Goal: Contribute content: Contribute content

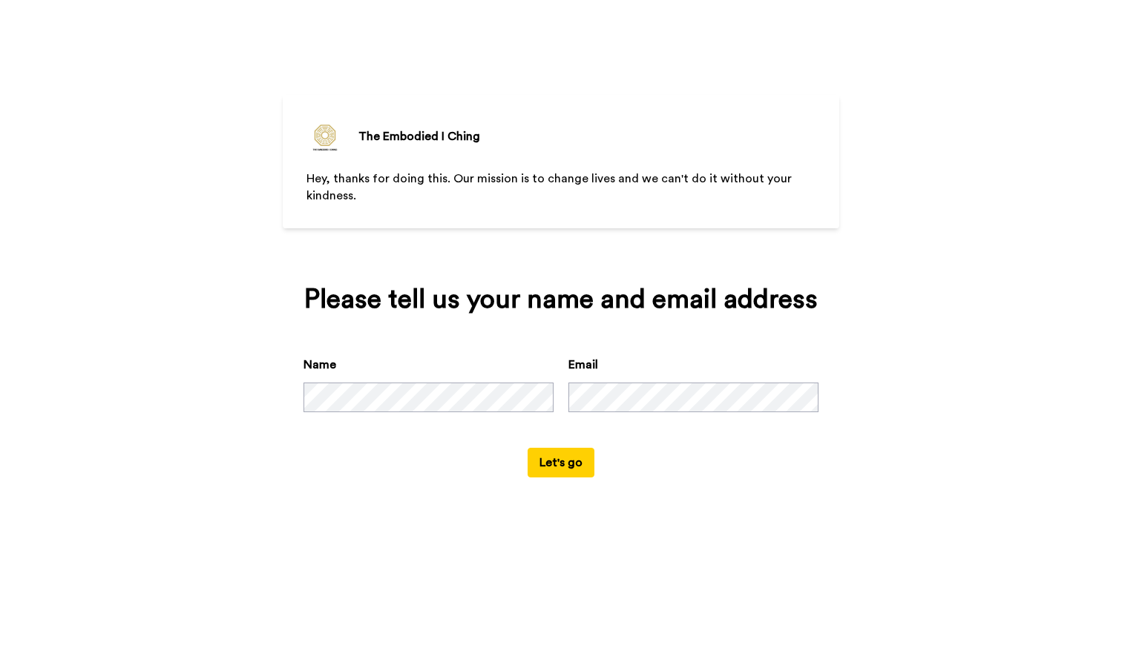
click at [584, 478] on button "Let's go" at bounding box center [560, 463] width 67 height 30
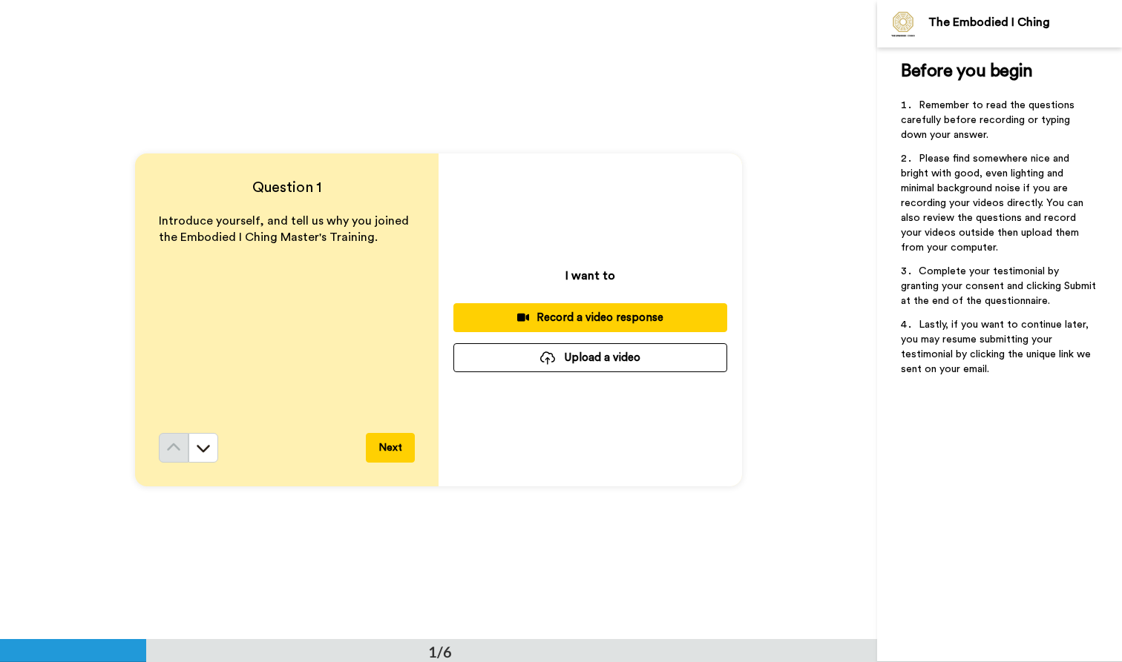
click at [565, 319] on div "Record a video response" at bounding box center [590, 318] width 250 height 16
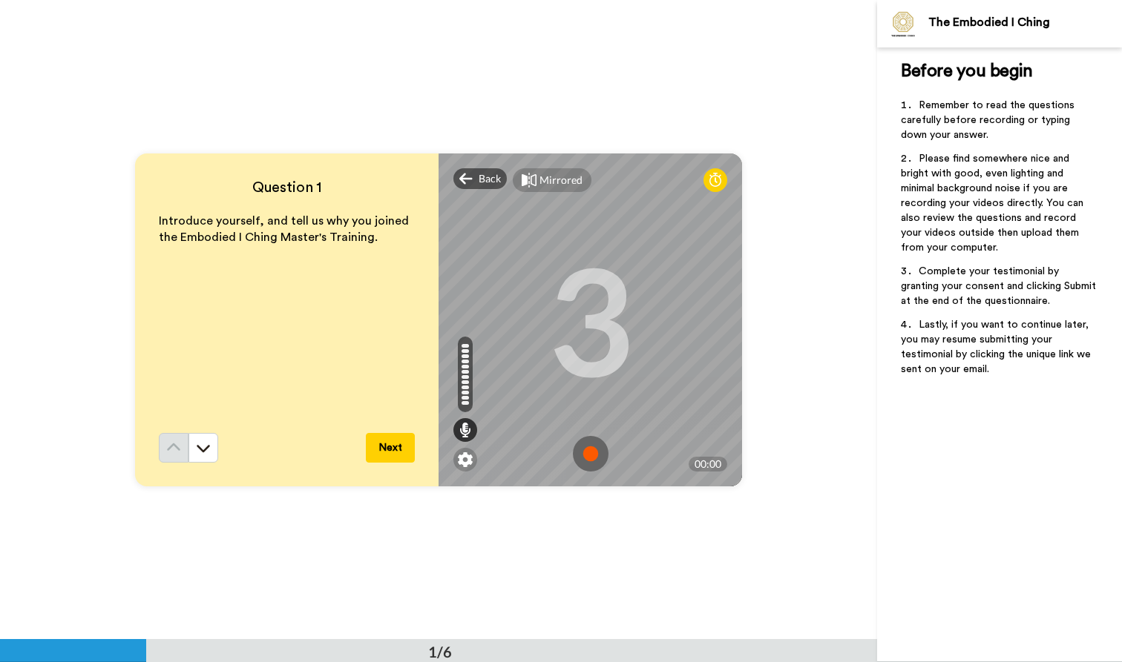
click at [587, 458] on img at bounding box center [591, 454] width 36 height 36
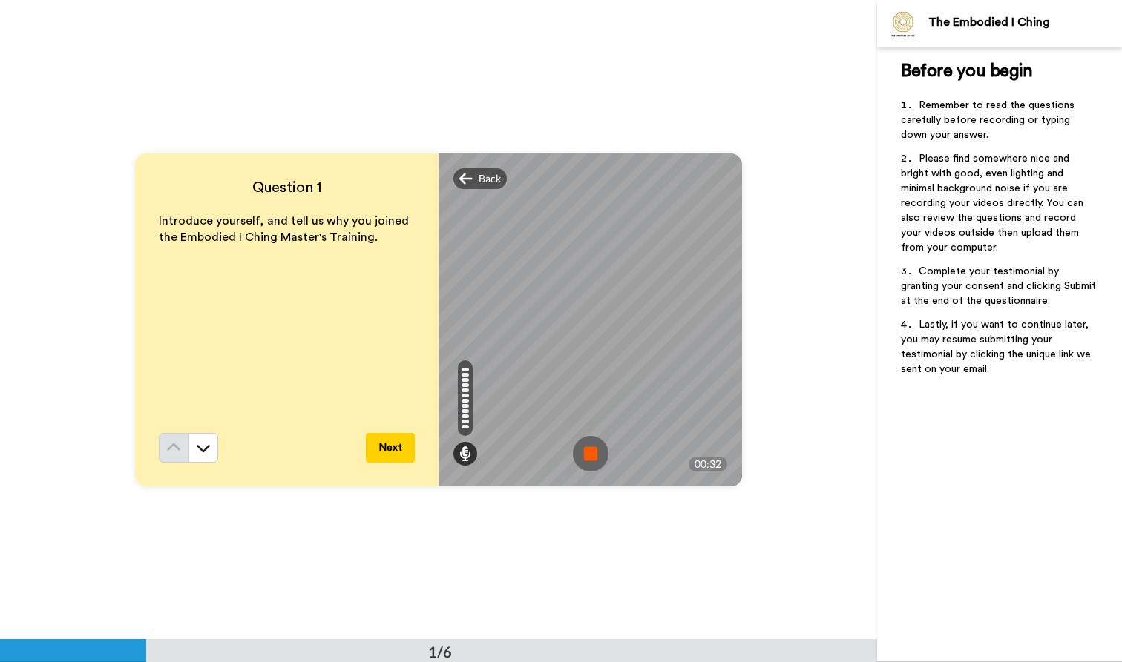
click at [588, 457] on img at bounding box center [591, 454] width 36 height 36
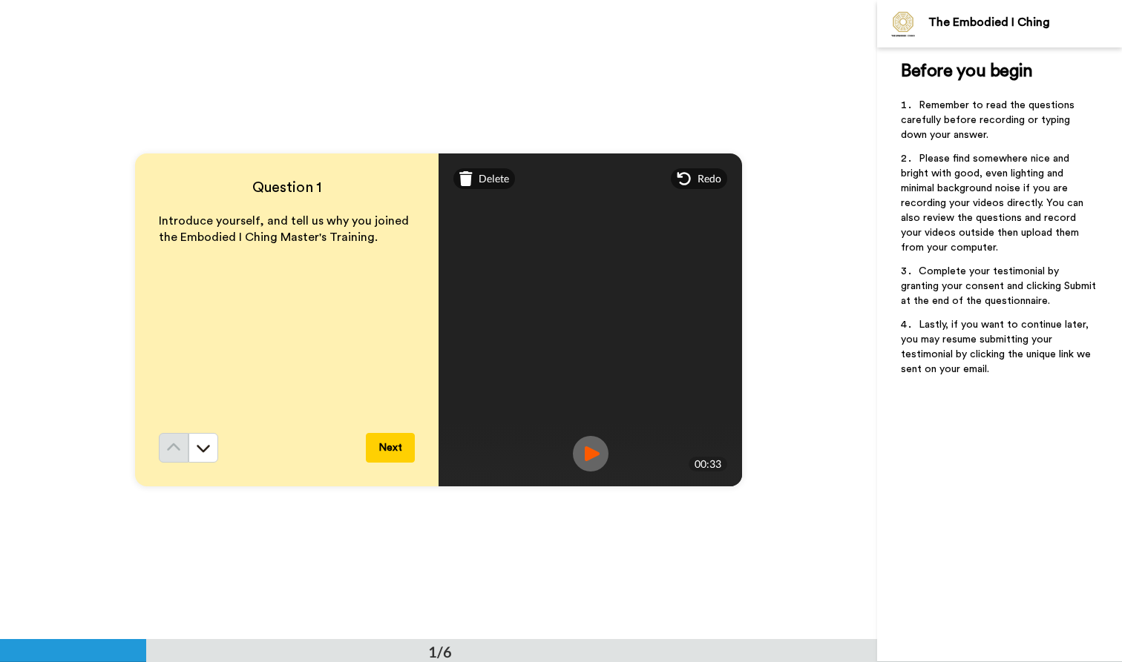
click at [376, 447] on button "Next" at bounding box center [390, 448] width 49 height 30
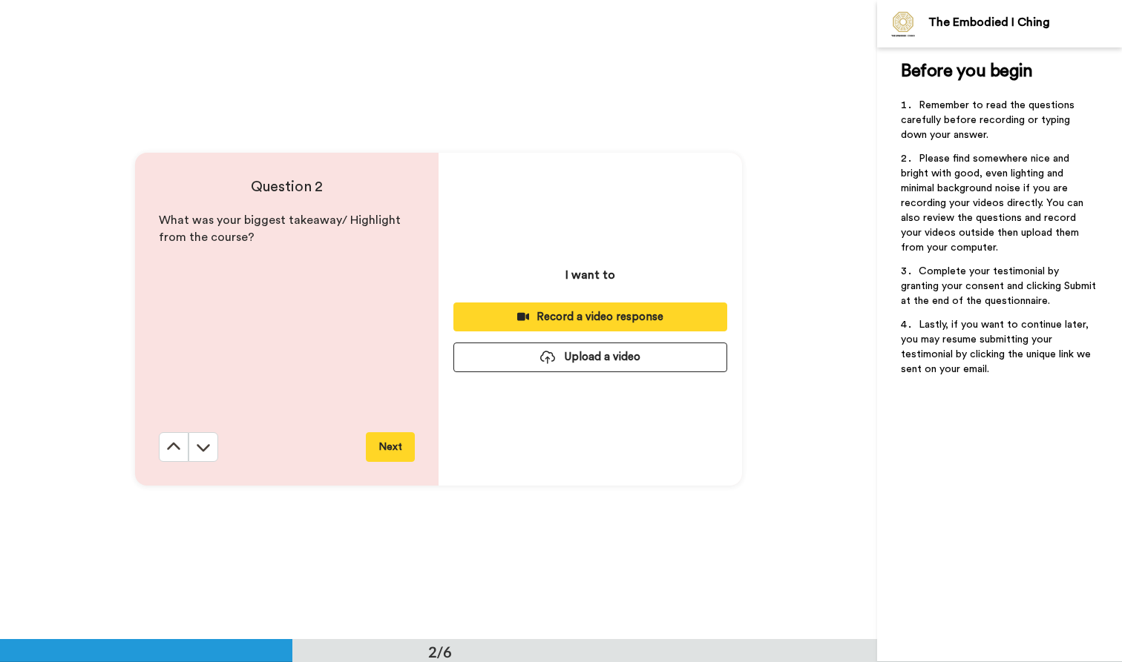
scroll to position [640, 0]
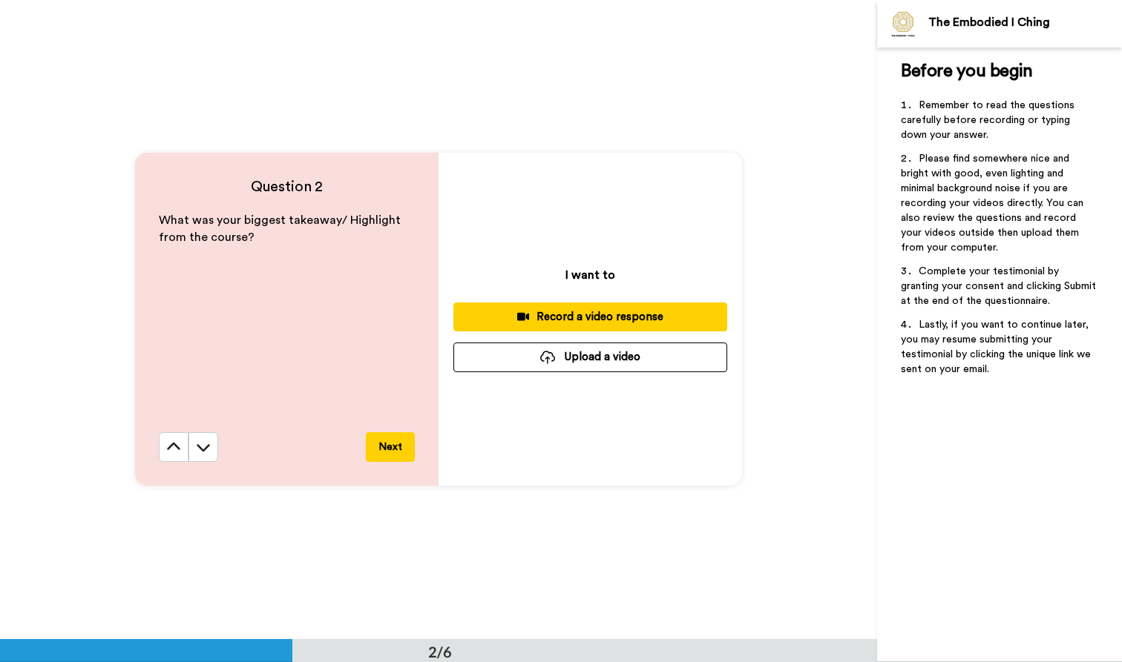
click at [565, 314] on div "Record a video response" at bounding box center [590, 317] width 250 height 16
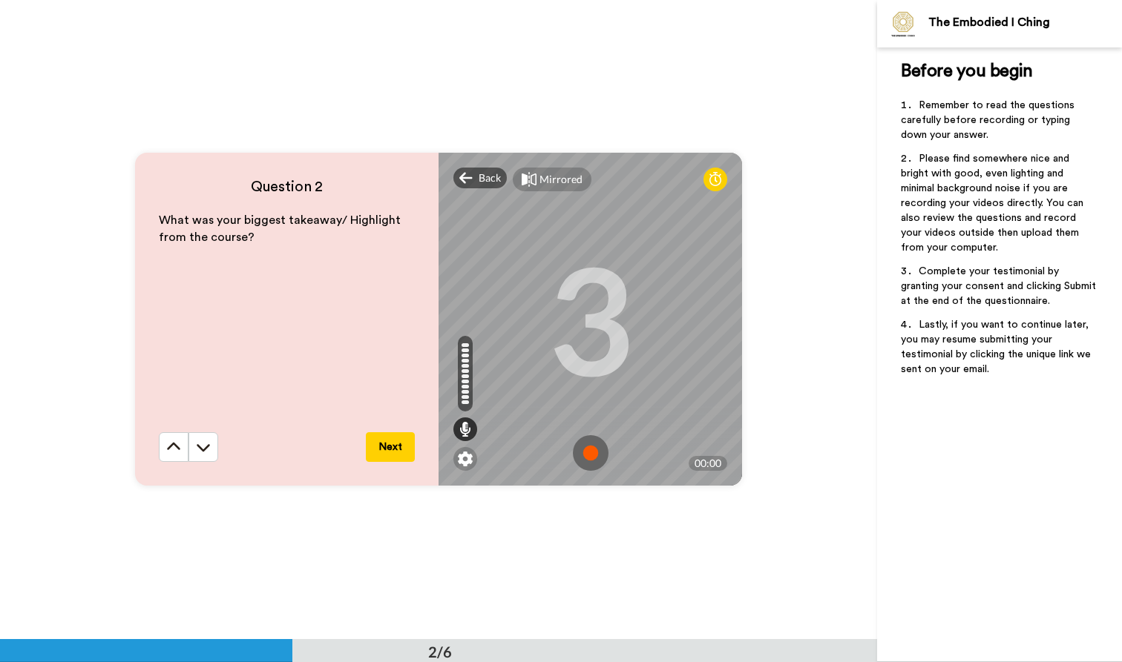
click at [585, 459] on img at bounding box center [591, 453] width 36 height 36
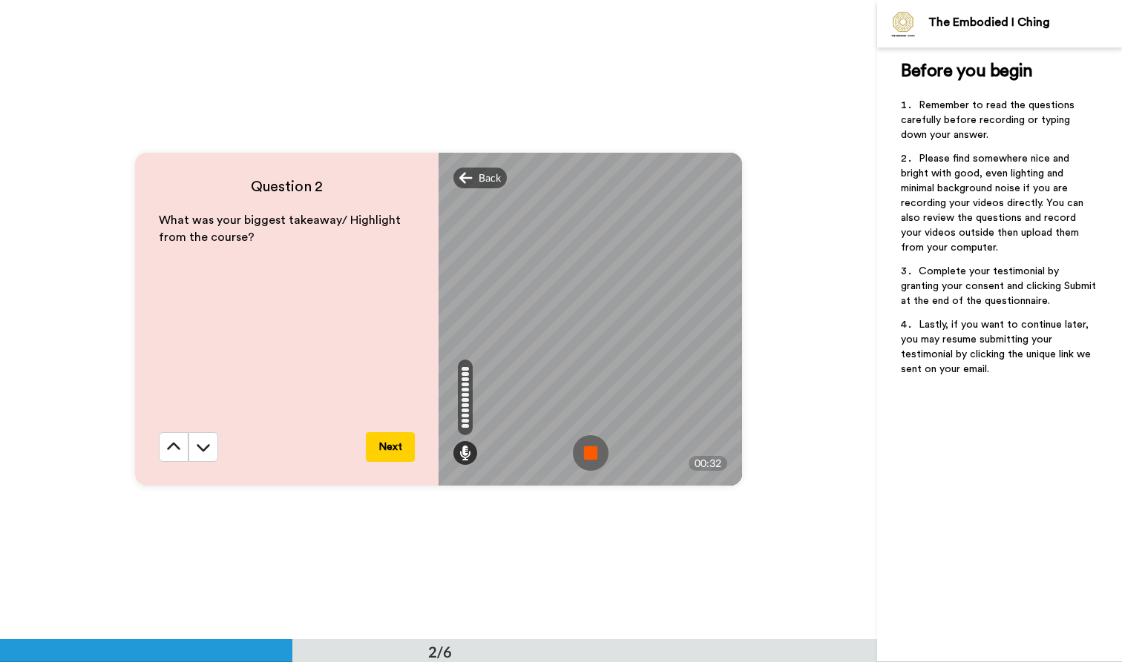
click at [593, 455] on img at bounding box center [591, 453] width 36 height 36
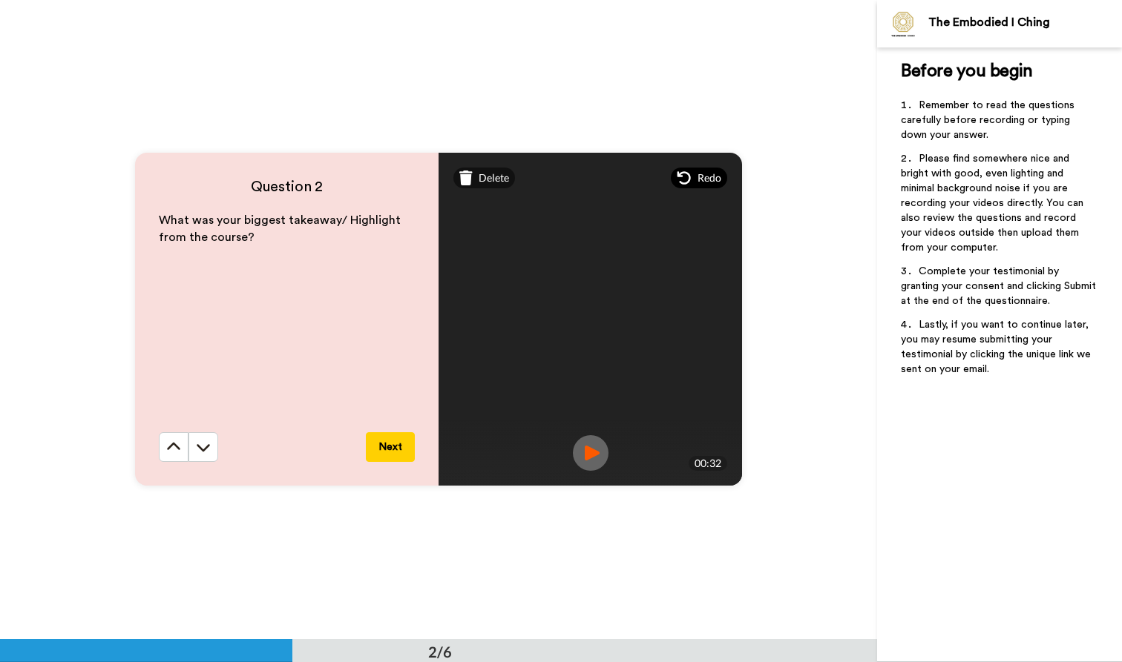
click at [703, 176] on span "Redo" at bounding box center [709, 178] width 24 height 15
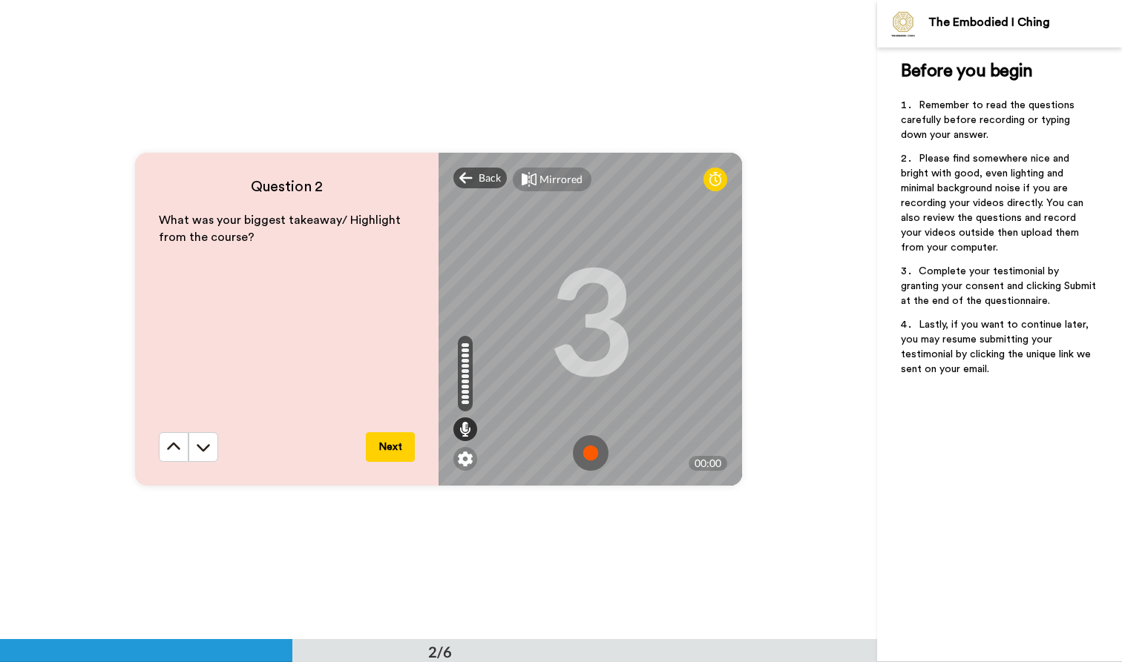
click at [587, 450] on img at bounding box center [591, 453] width 36 height 36
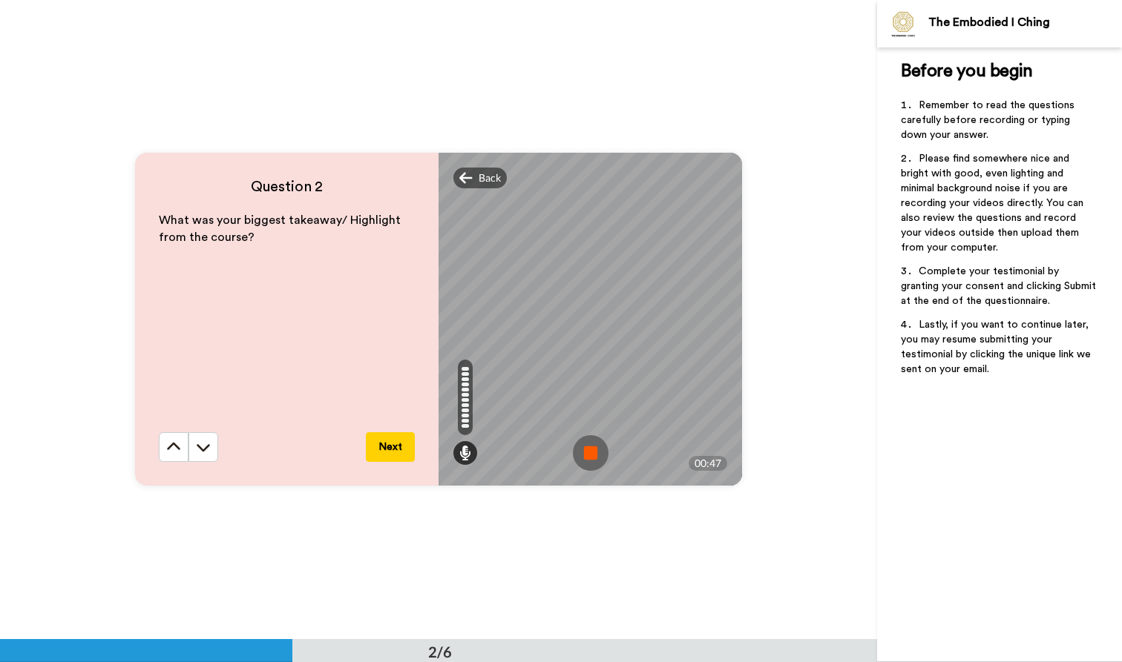
click at [585, 459] on img at bounding box center [591, 453] width 36 height 36
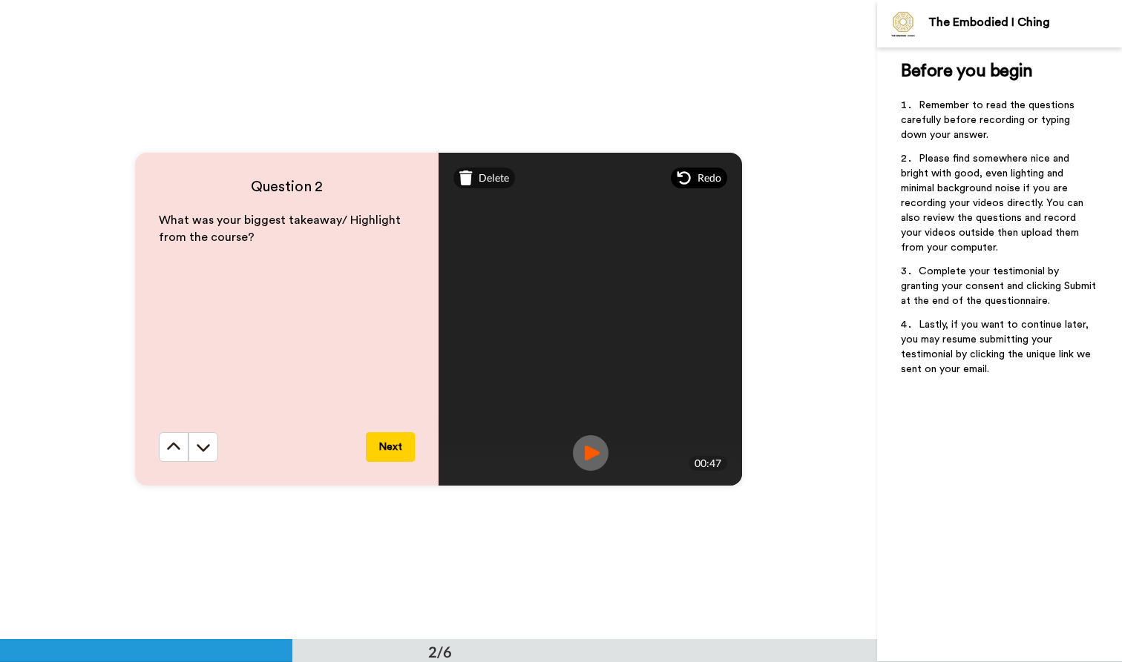
click at [692, 184] on div "Redo" at bounding box center [699, 178] width 56 height 21
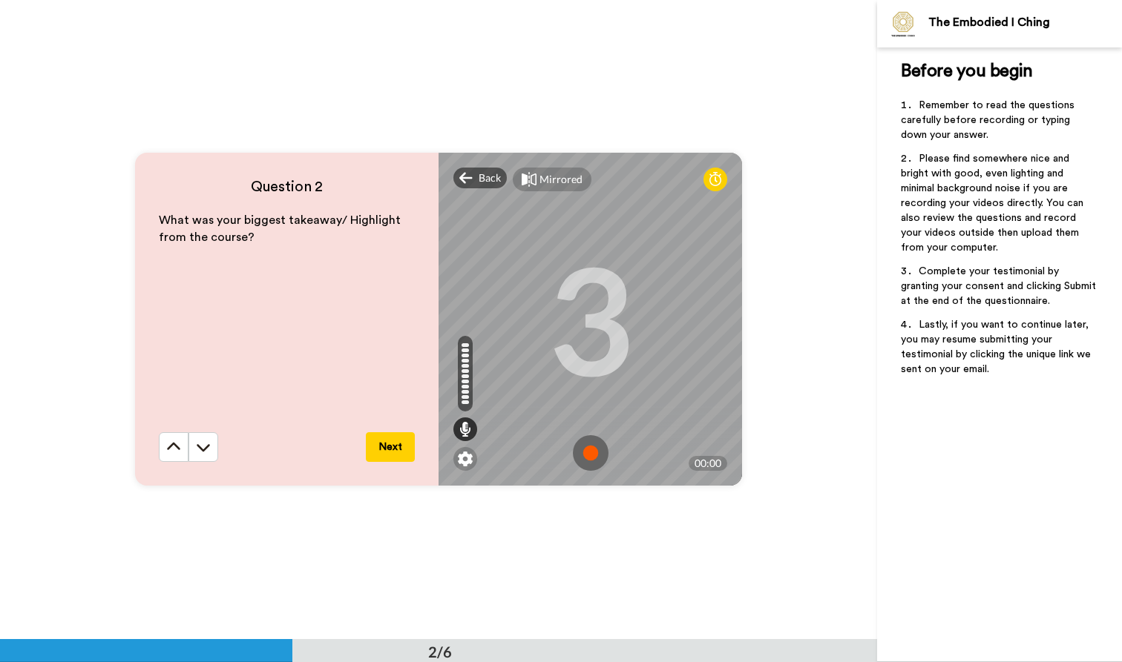
click at [582, 452] on img at bounding box center [591, 453] width 36 height 36
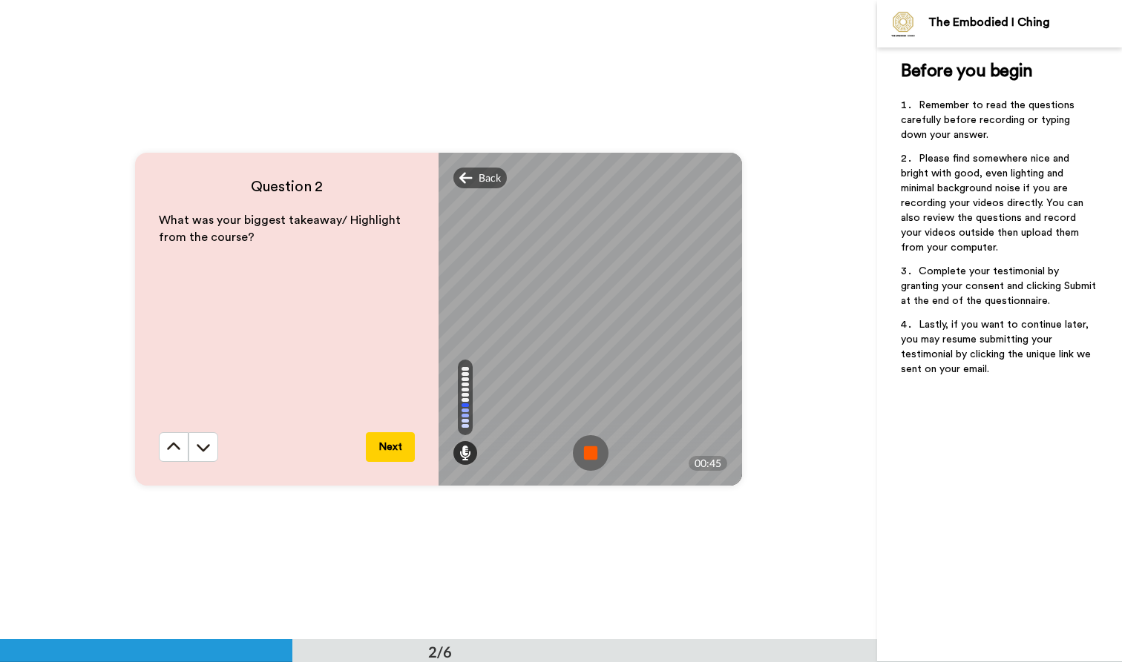
click at [591, 453] on img at bounding box center [591, 453] width 36 height 36
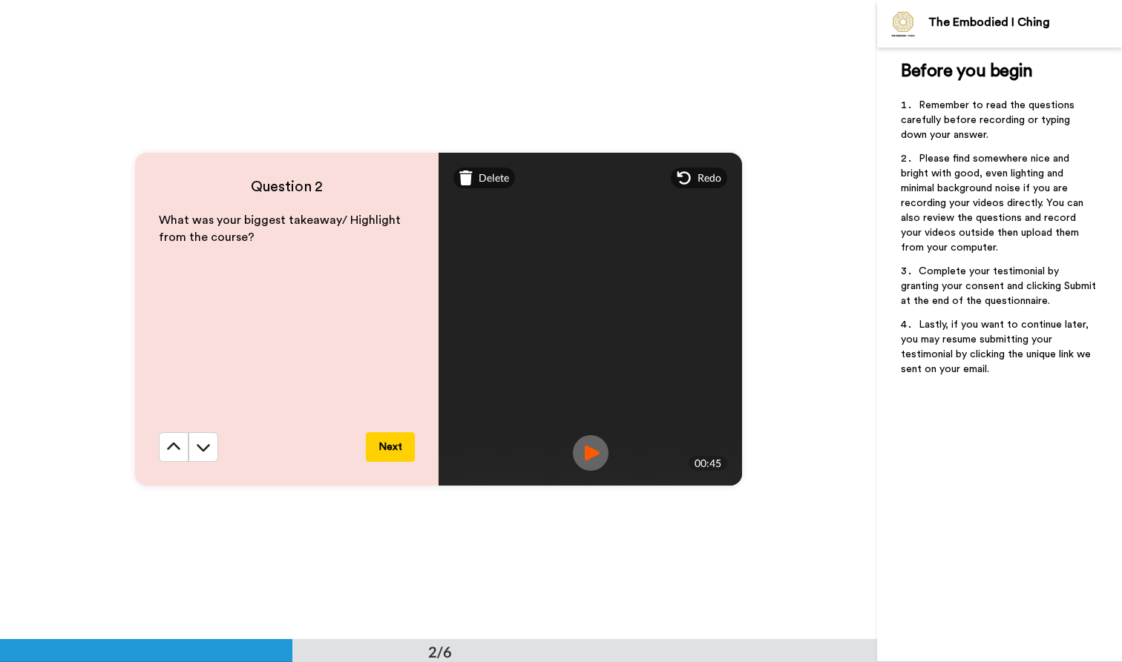
click at [392, 451] on button "Next" at bounding box center [390, 448] width 49 height 30
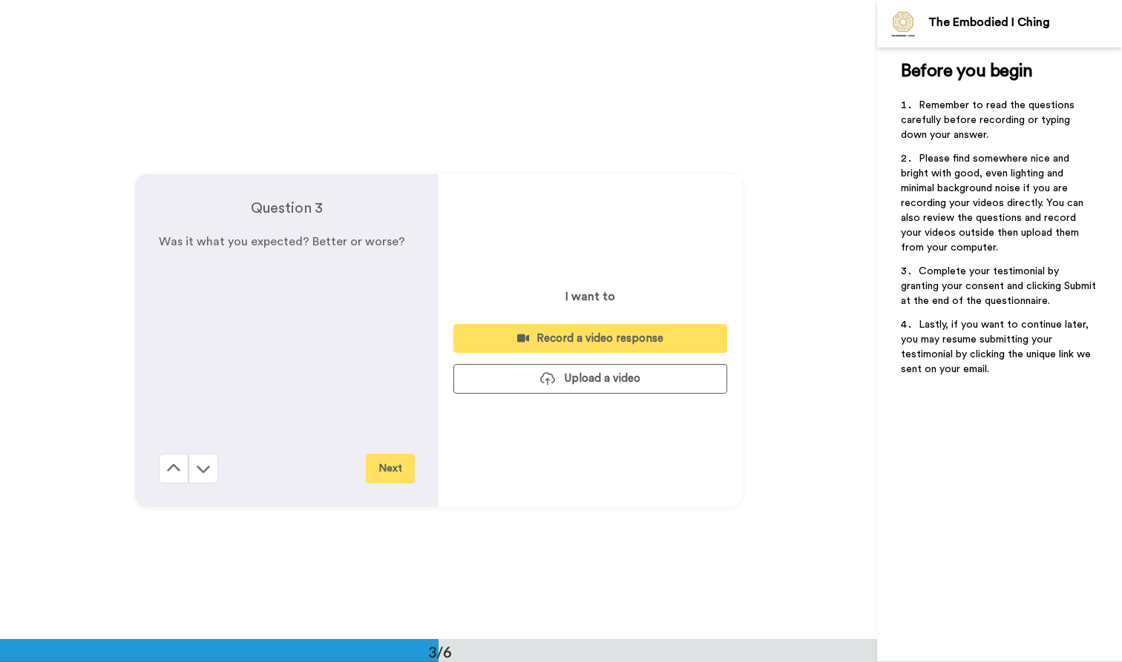
scroll to position [1280, 0]
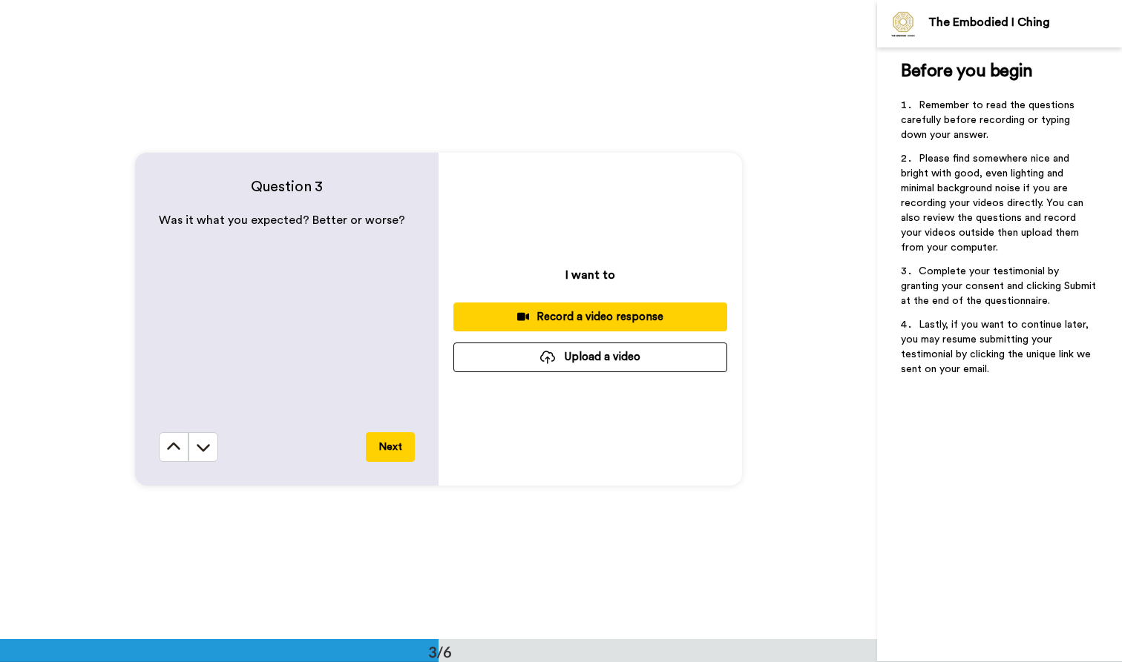
click at [590, 318] on div "Record a video response" at bounding box center [590, 317] width 250 height 16
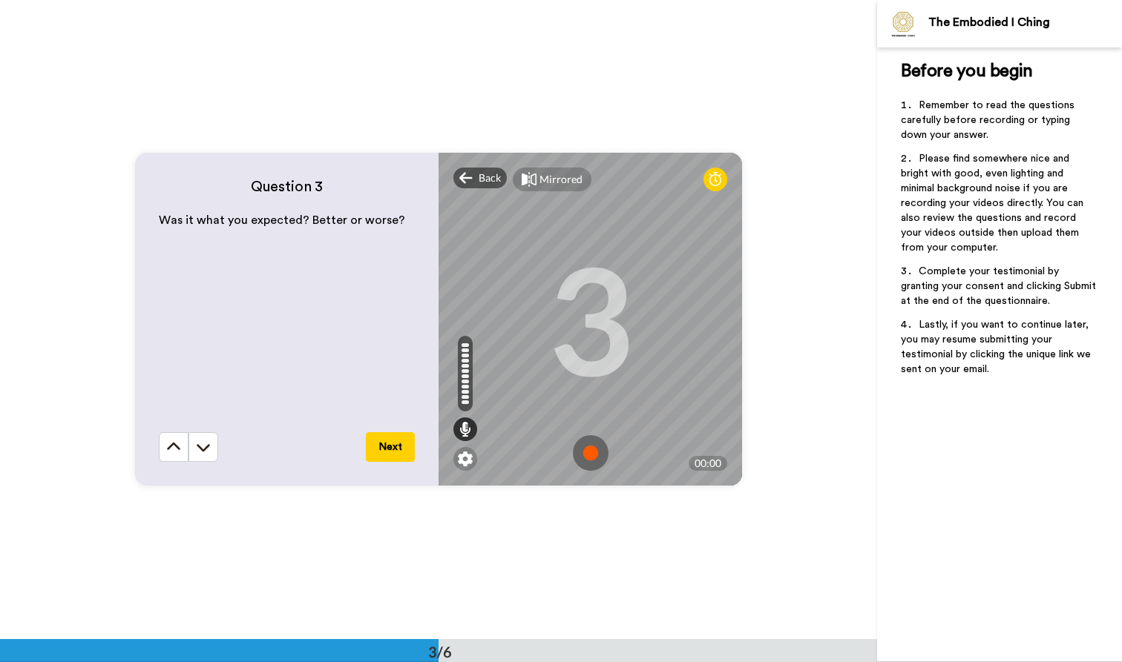
click at [589, 446] on img at bounding box center [591, 453] width 36 height 36
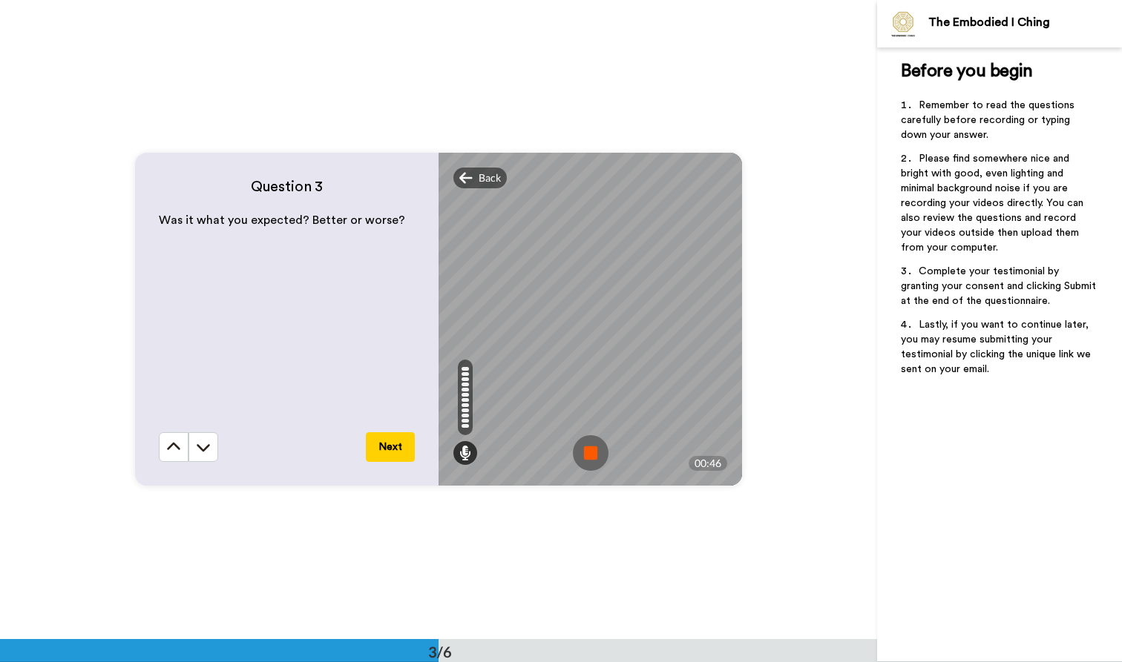
click at [586, 456] on img at bounding box center [591, 453] width 36 height 36
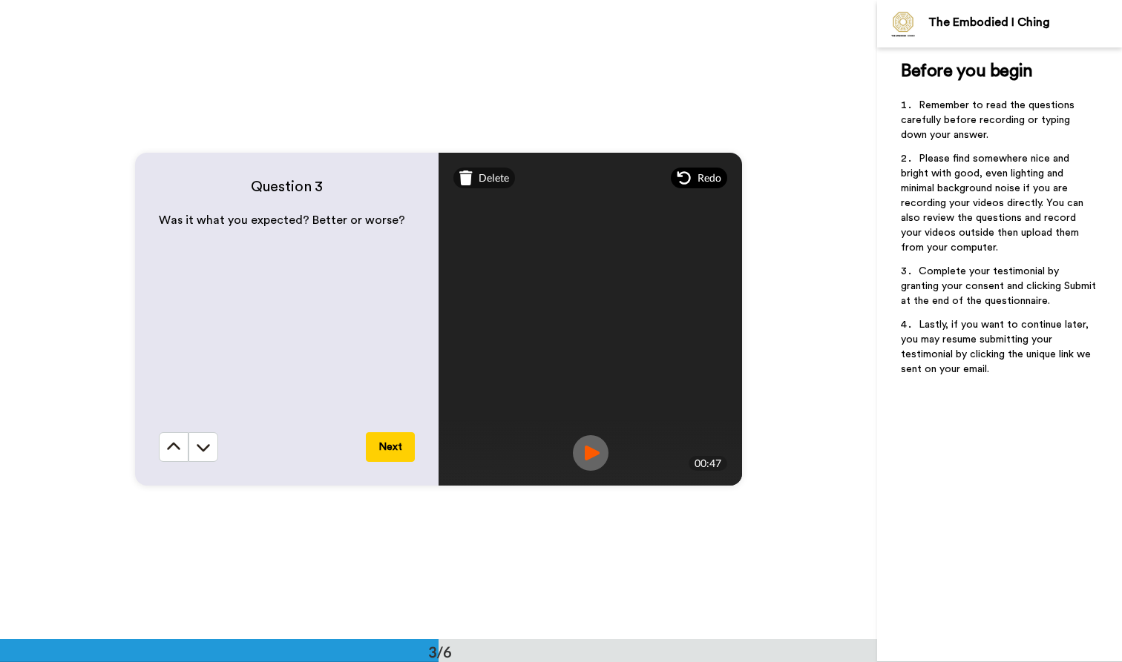
click at [690, 180] on div "Redo" at bounding box center [699, 178] width 56 height 21
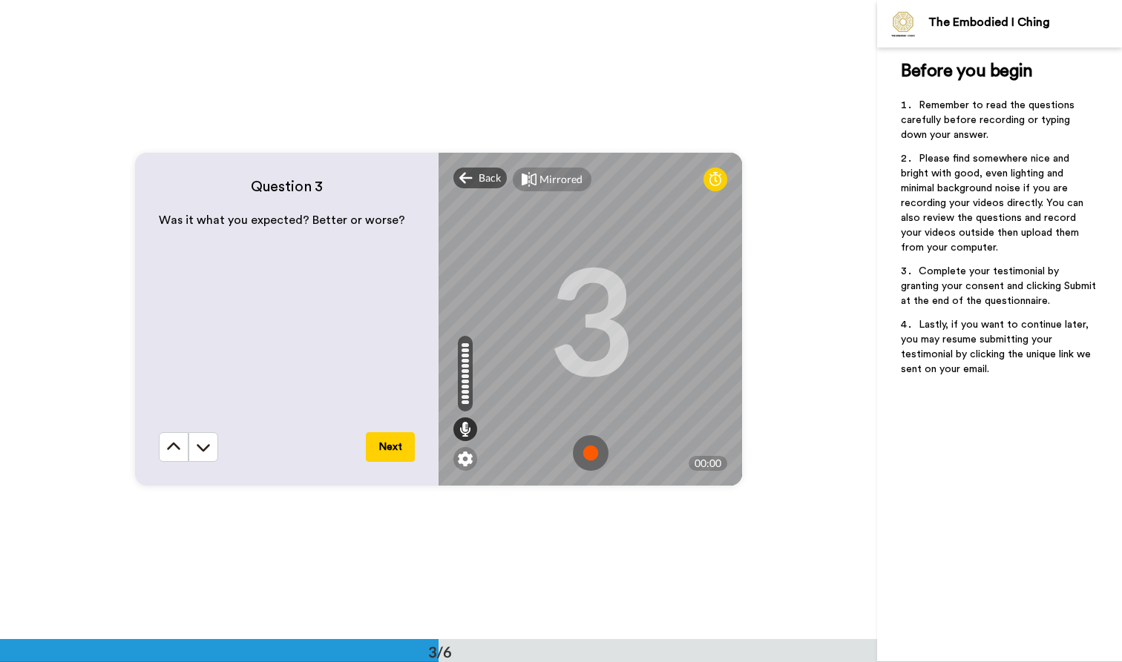
click at [591, 453] on img at bounding box center [591, 453] width 36 height 36
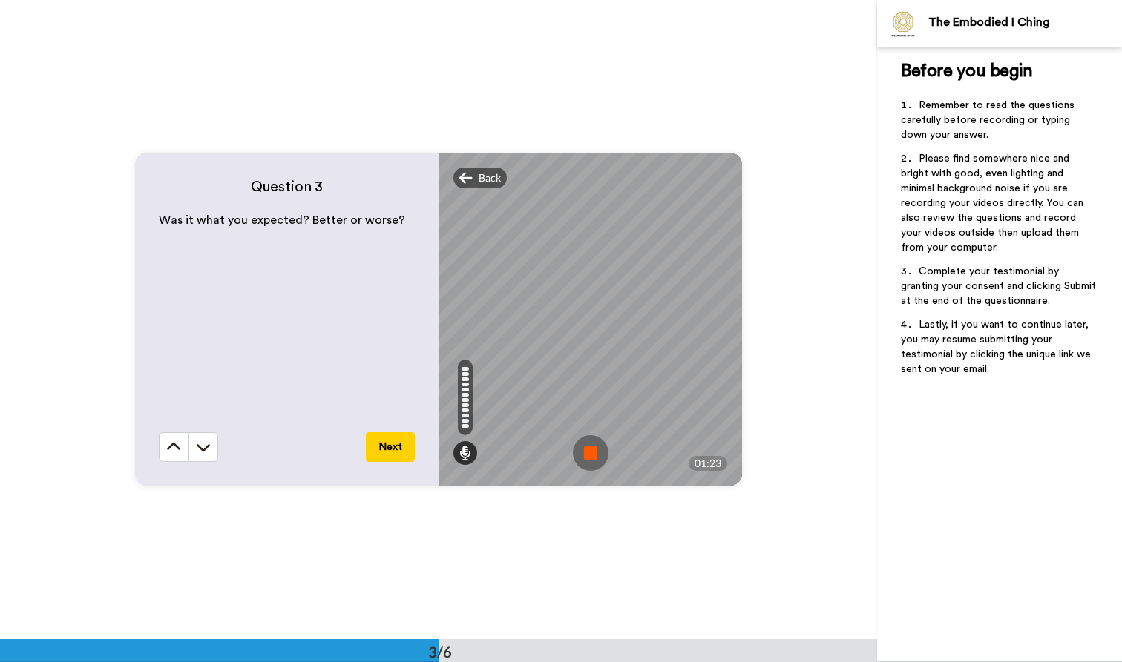
click at [578, 453] on img at bounding box center [591, 453] width 36 height 36
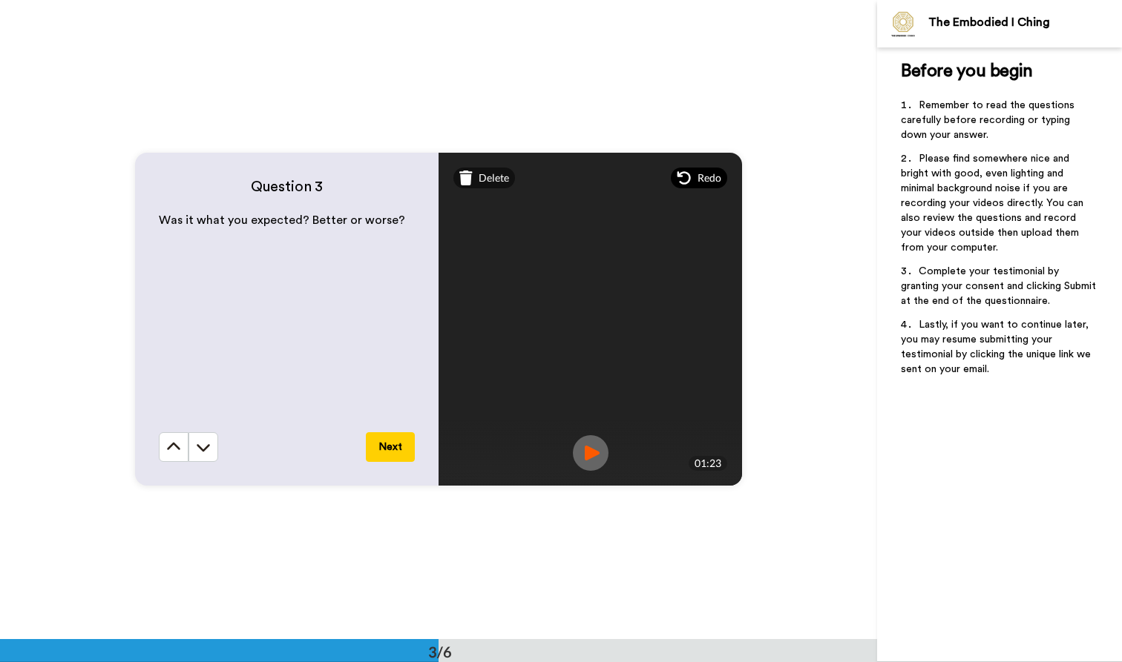
click at [691, 176] on div "Redo" at bounding box center [699, 178] width 56 height 21
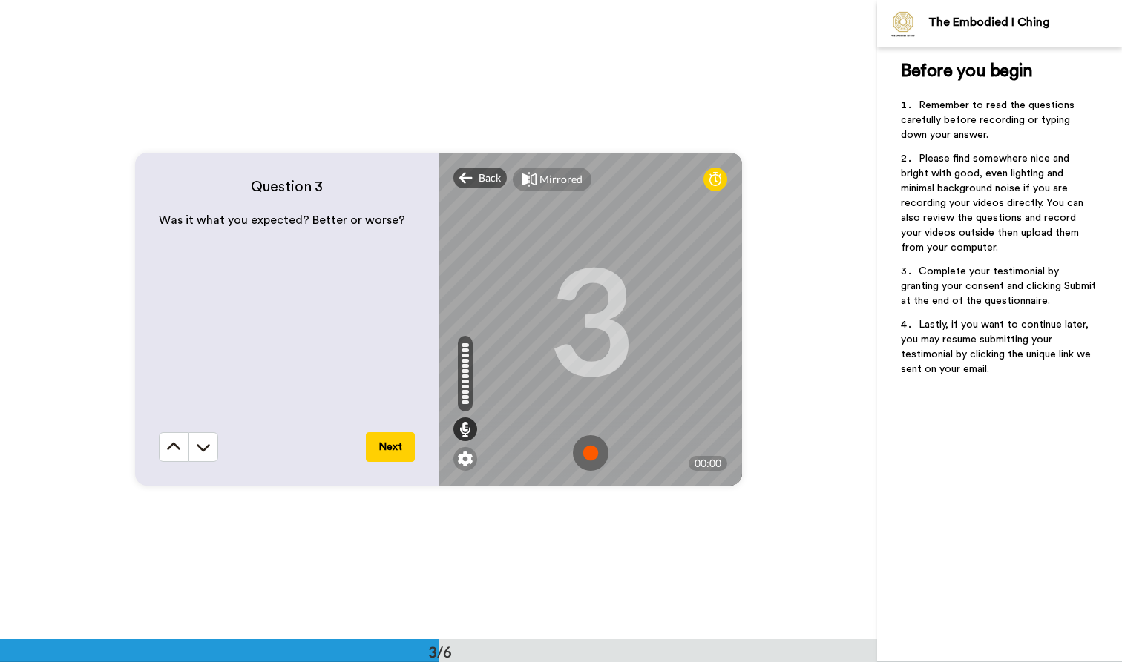
click at [589, 451] on img at bounding box center [591, 453] width 36 height 36
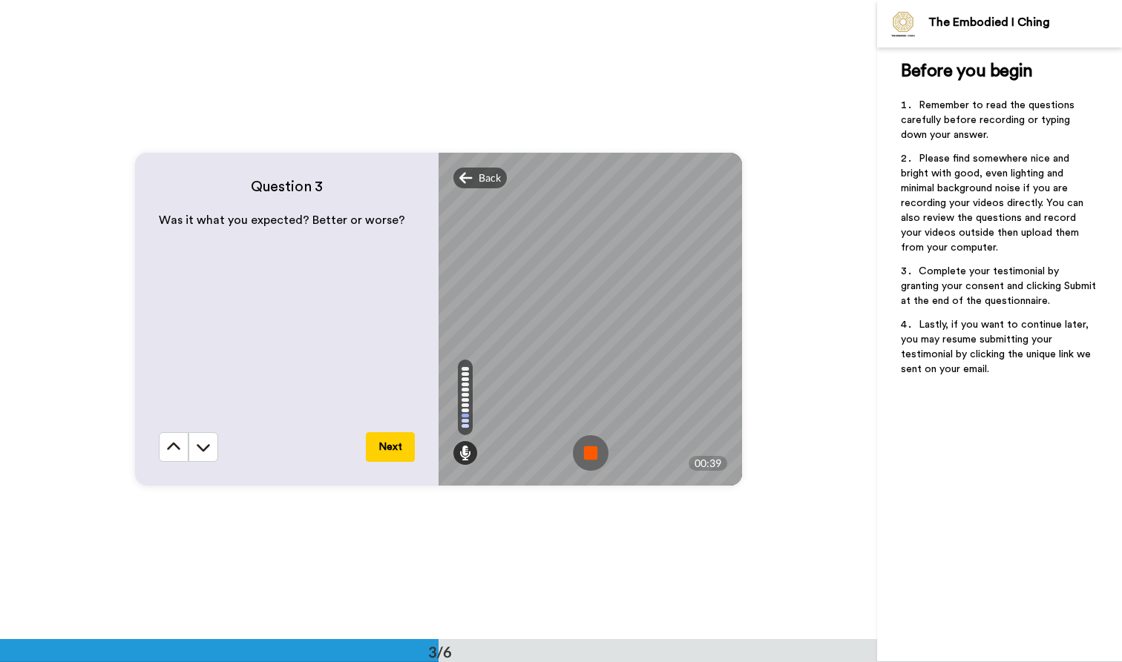
click at [573, 451] on img at bounding box center [591, 453] width 36 height 36
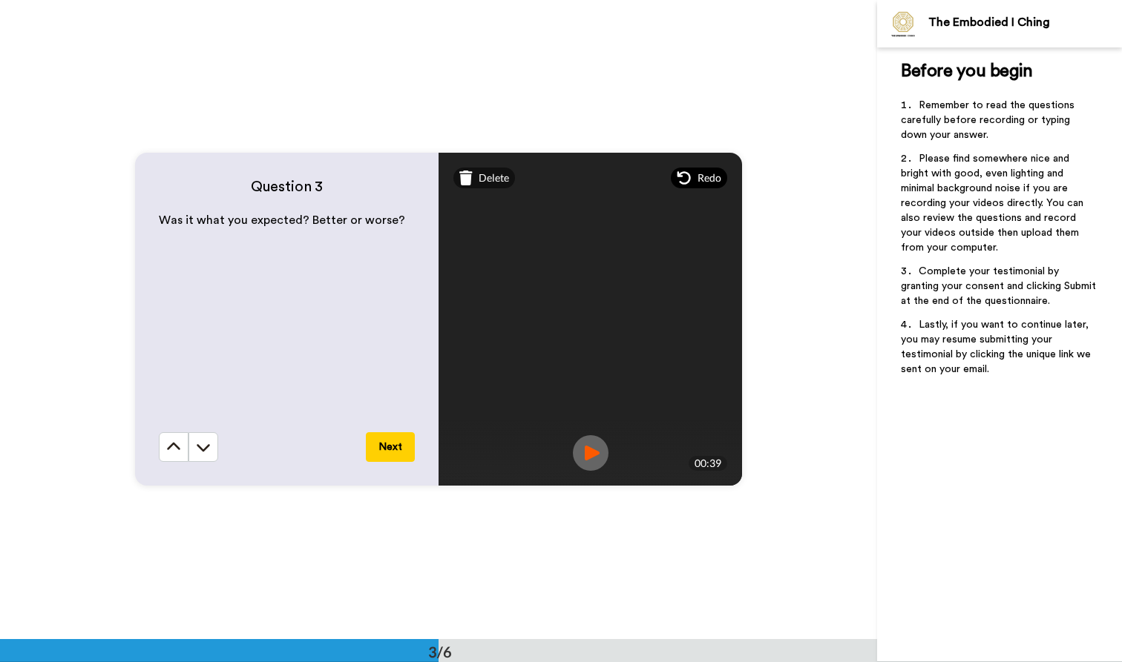
click at [691, 174] on div "Redo" at bounding box center [699, 178] width 56 height 21
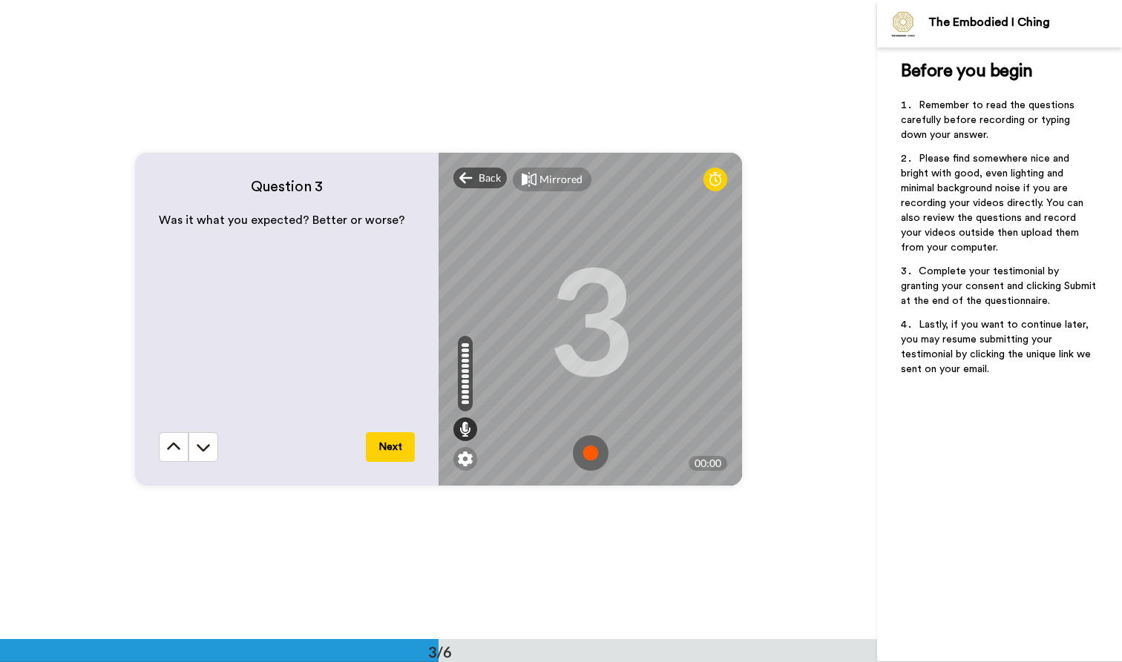
click at [591, 449] on img at bounding box center [591, 453] width 36 height 36
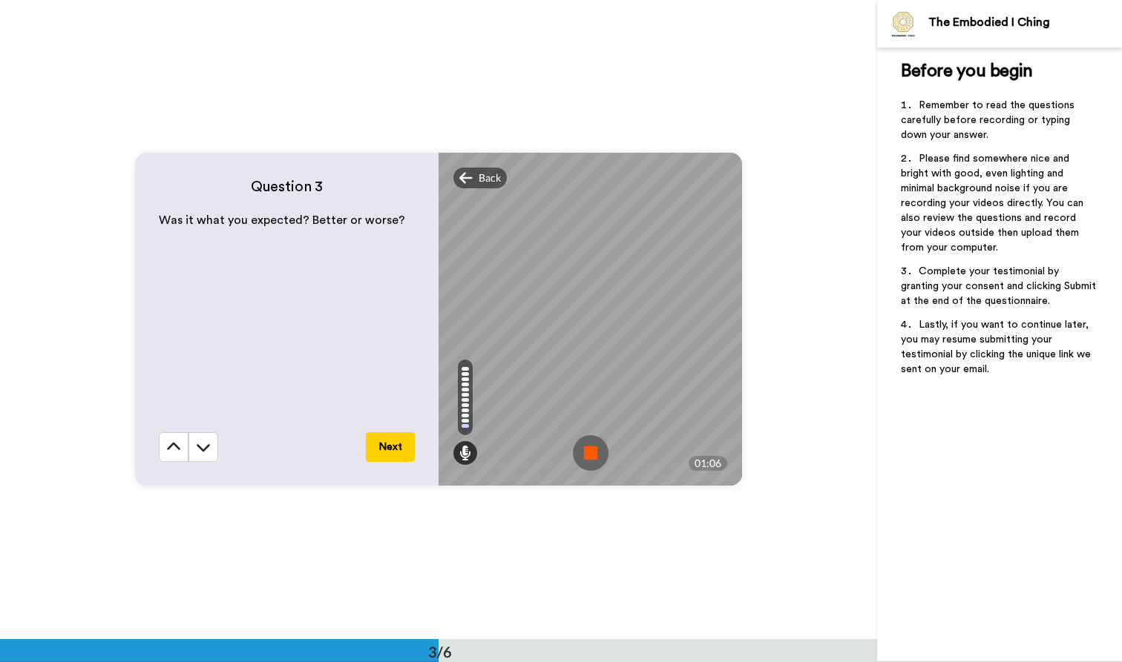
click at [589, 456] on img at bounding box center [591, 453] width 36 height 36
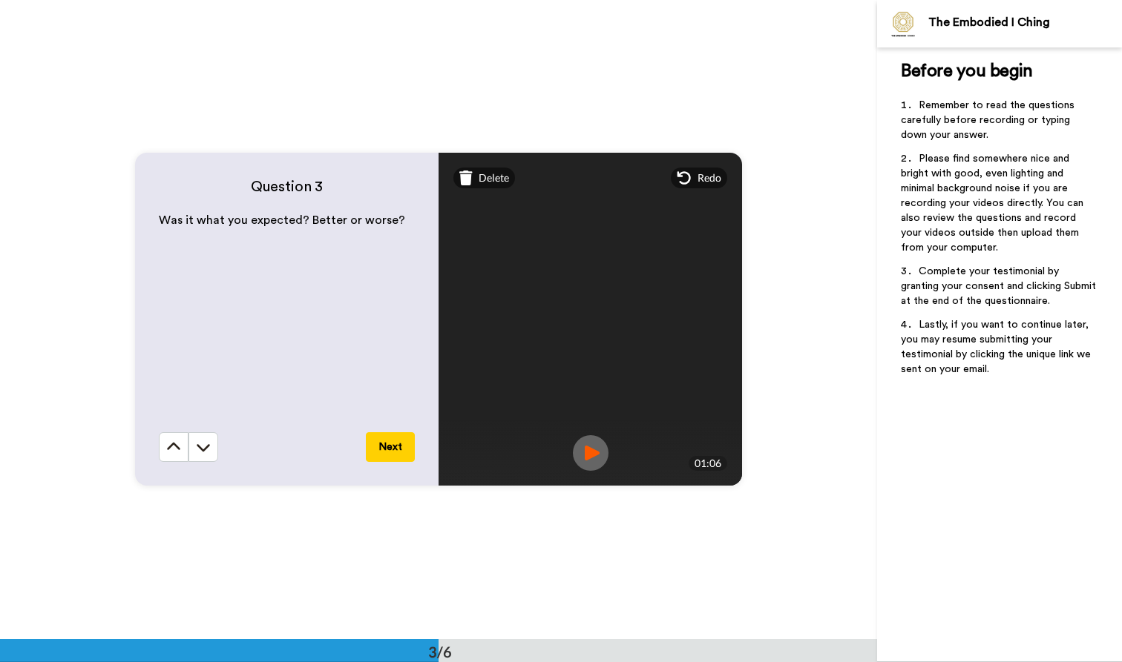
click at [585, 456] on img at bounding box center [591, 453] width 36 height 36
click at [394, 446] on button "Next" at bounding box center [390, 448] width 49 height 30
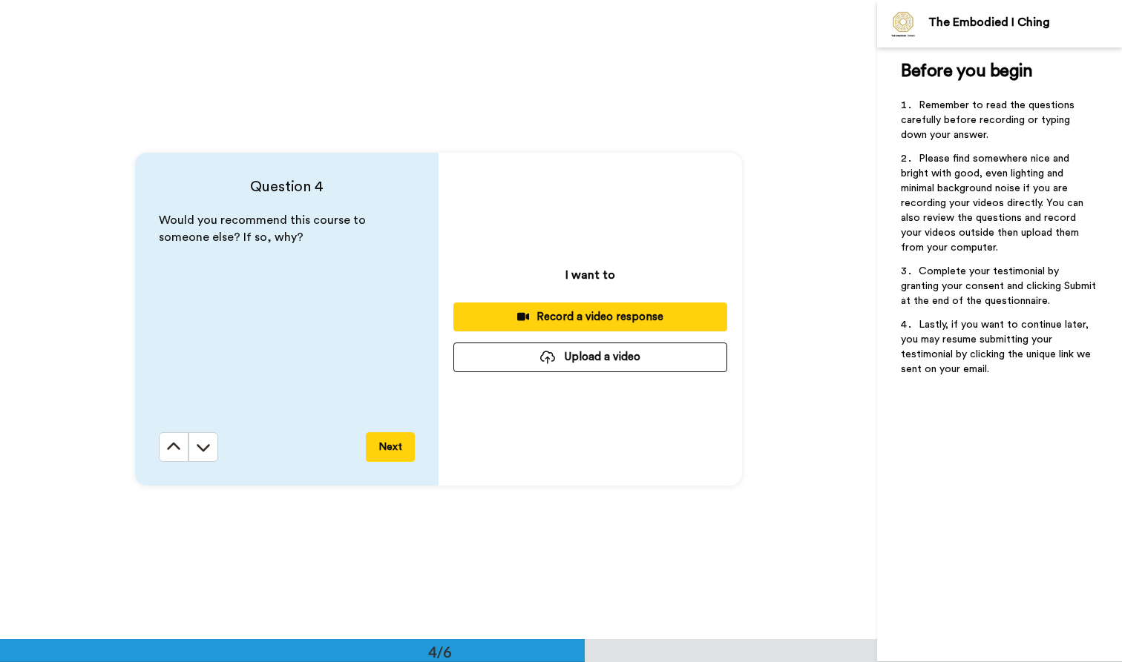
scroll to position [1919, 0]
click at [496, 310] on div "Record a video response" at bounding box center [590, 317] width 250 height 16
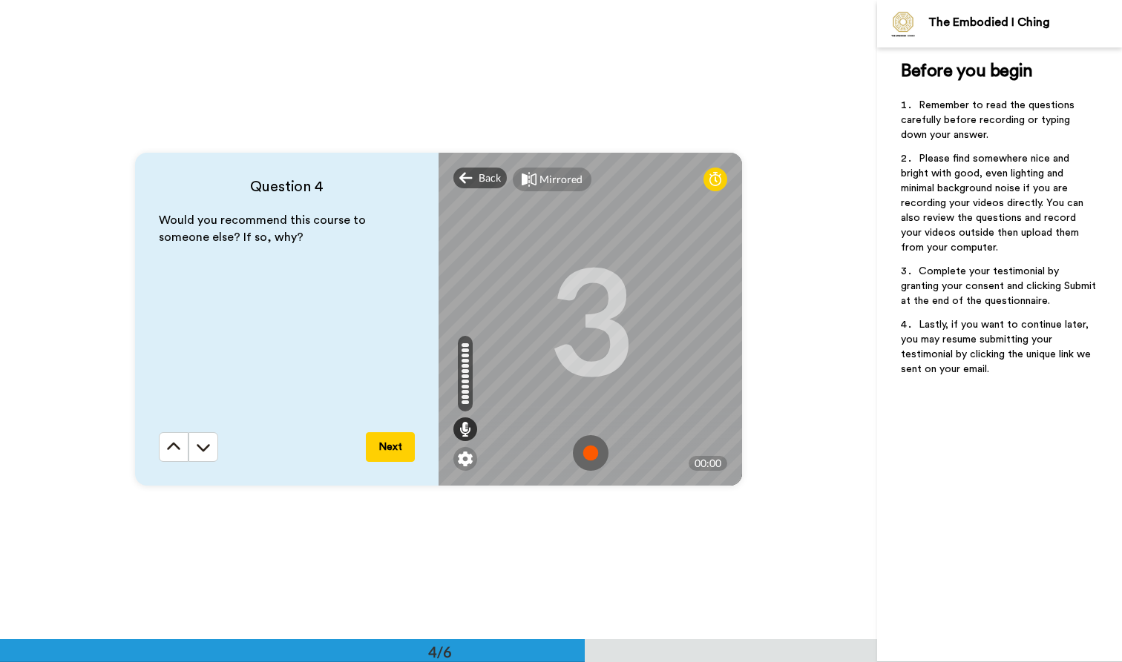
click at [588, 447] on img at bounding box center [591, 453] width 36 height 36
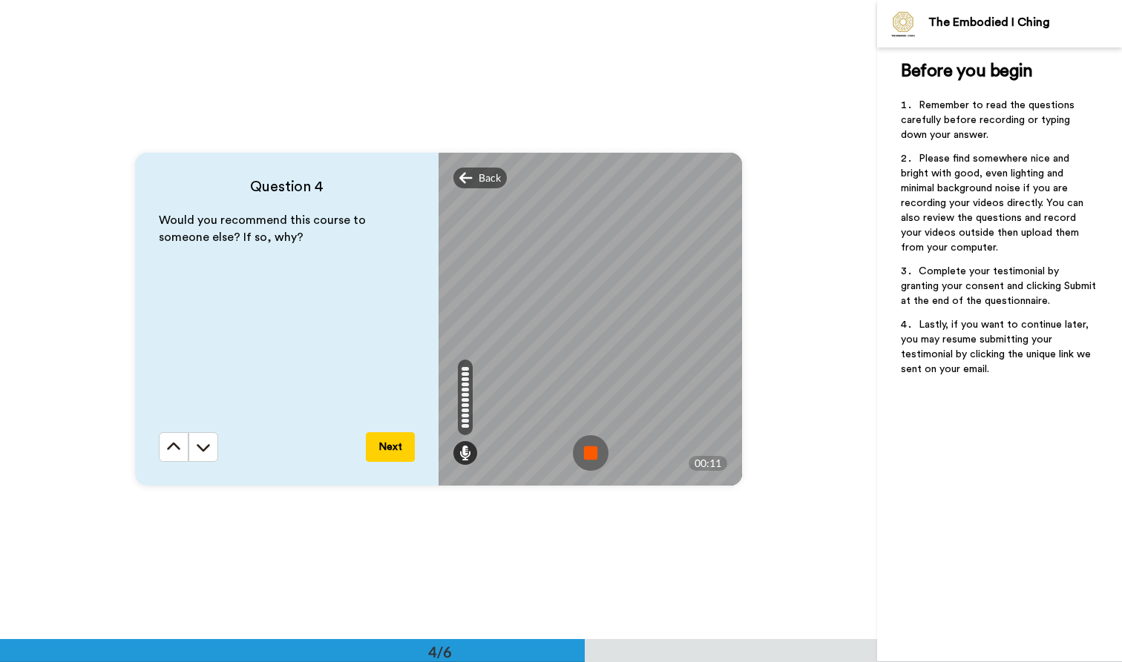
click at [588, 448] on img at bounding box center [591, 453] width 36 height 36
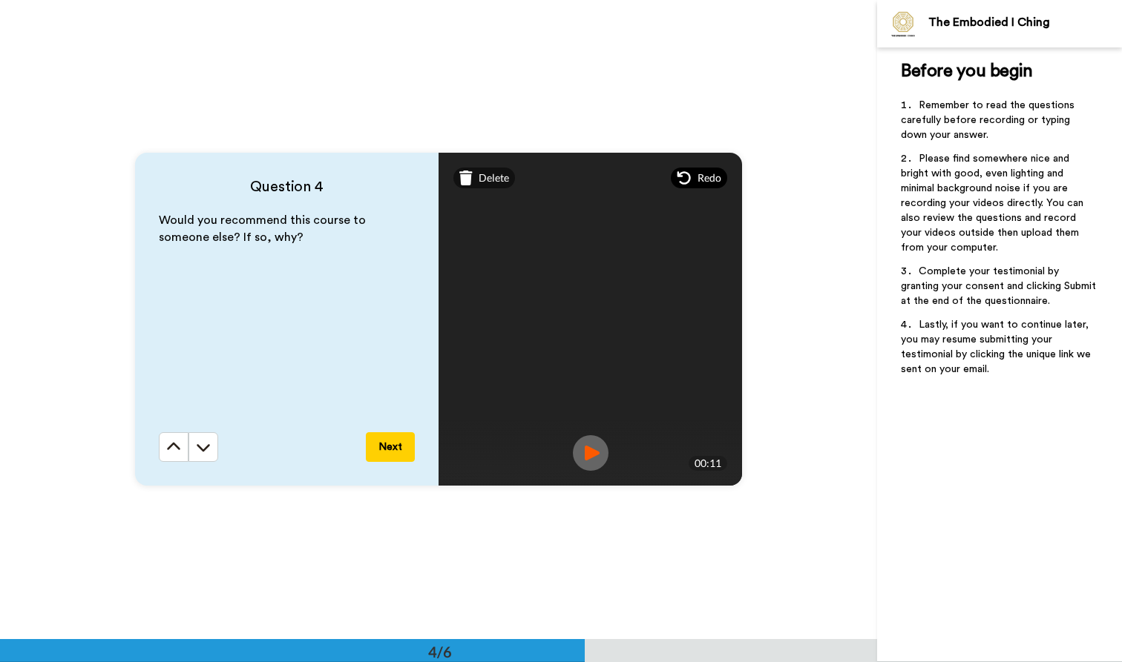
click at [697, 174] on span "Redo" at bounding box center [709, 178] width 24 height 15
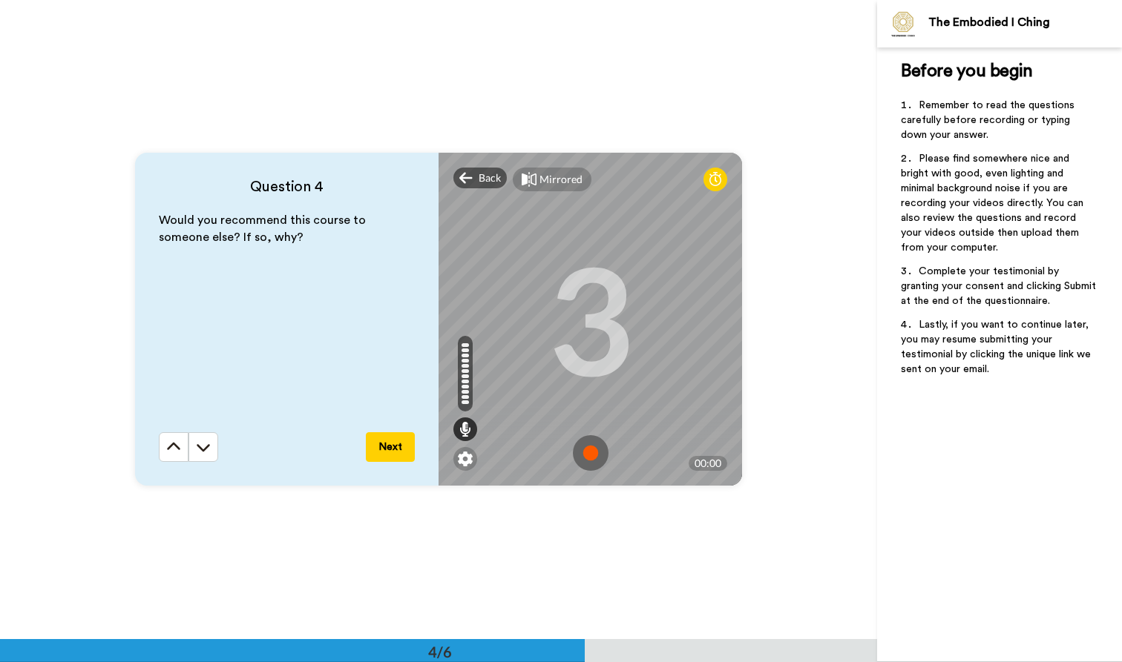
click at [587, 450] on img at bounding box center [591, 453] width 36 height 36
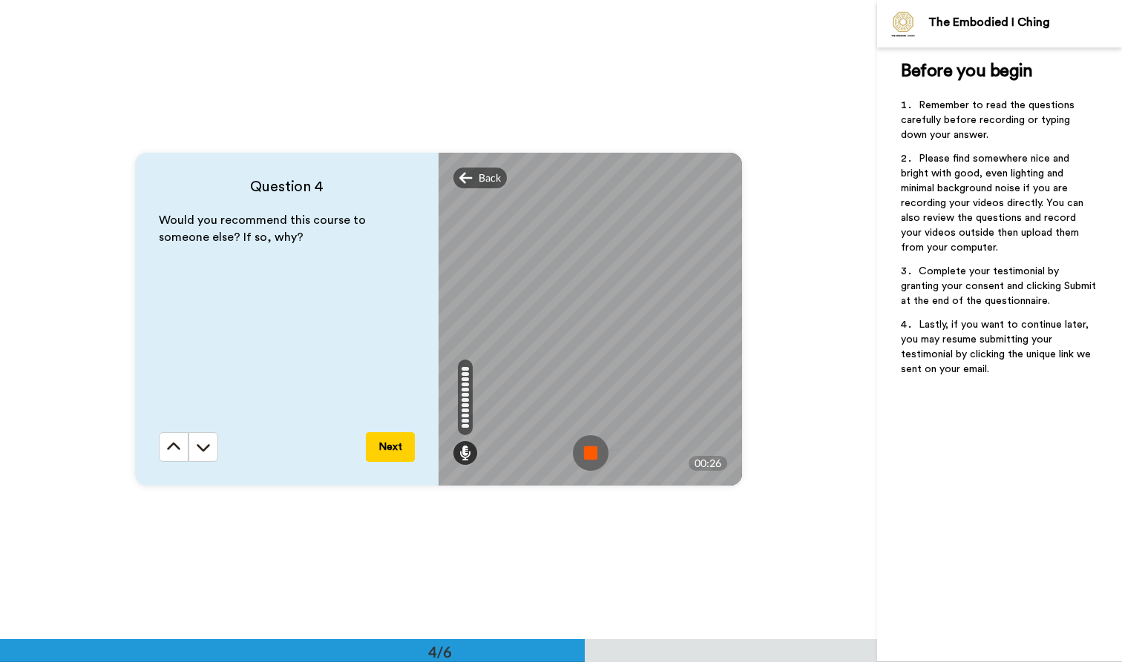
click at [585, 452] on img at bounding box center [591, 453] width 36 height 36
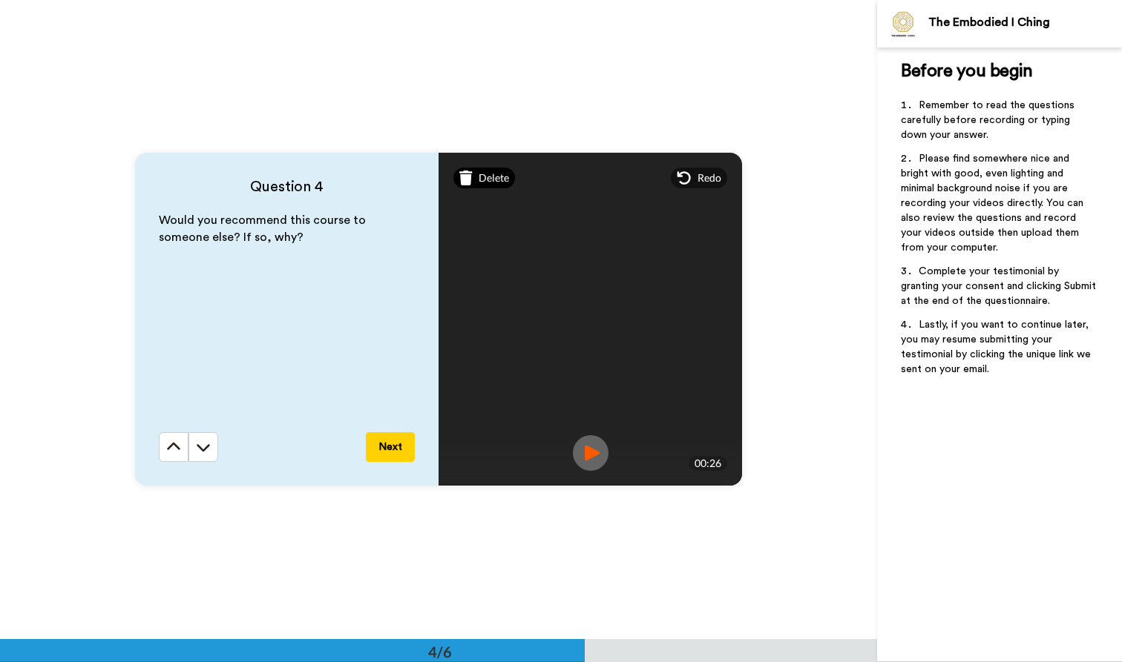
click at [492, 182] on span "Delete" at bounding box center [494, 178] width 30 height 15
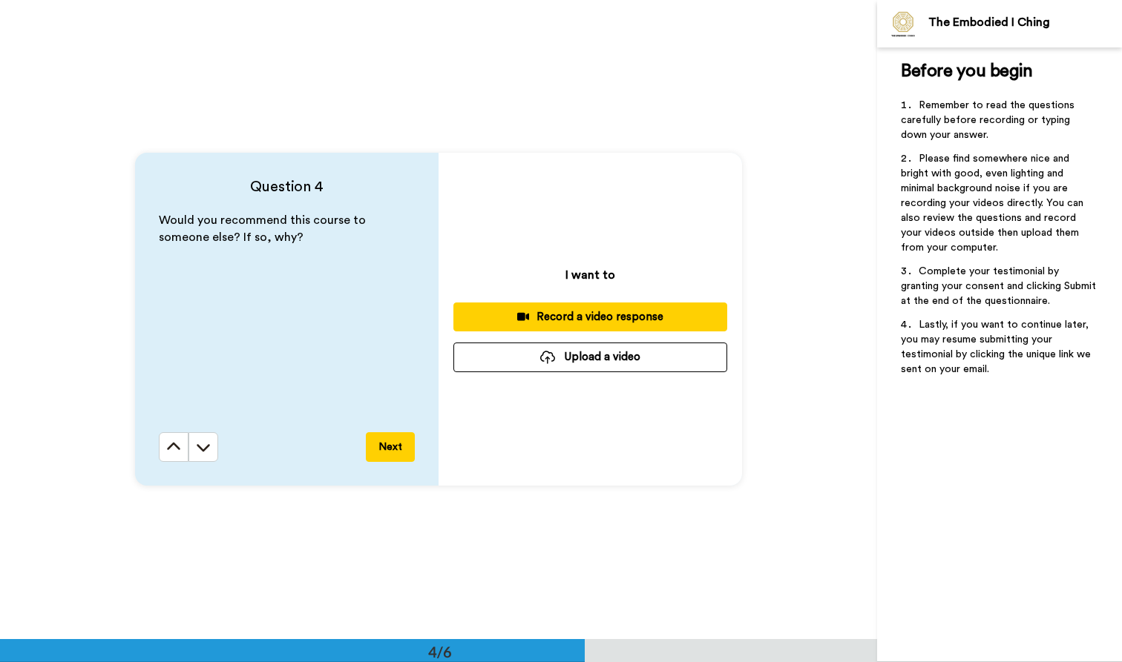
click at [545, 316] on div "Record a video response" at bounding box center [590, 317] width 250 height 16
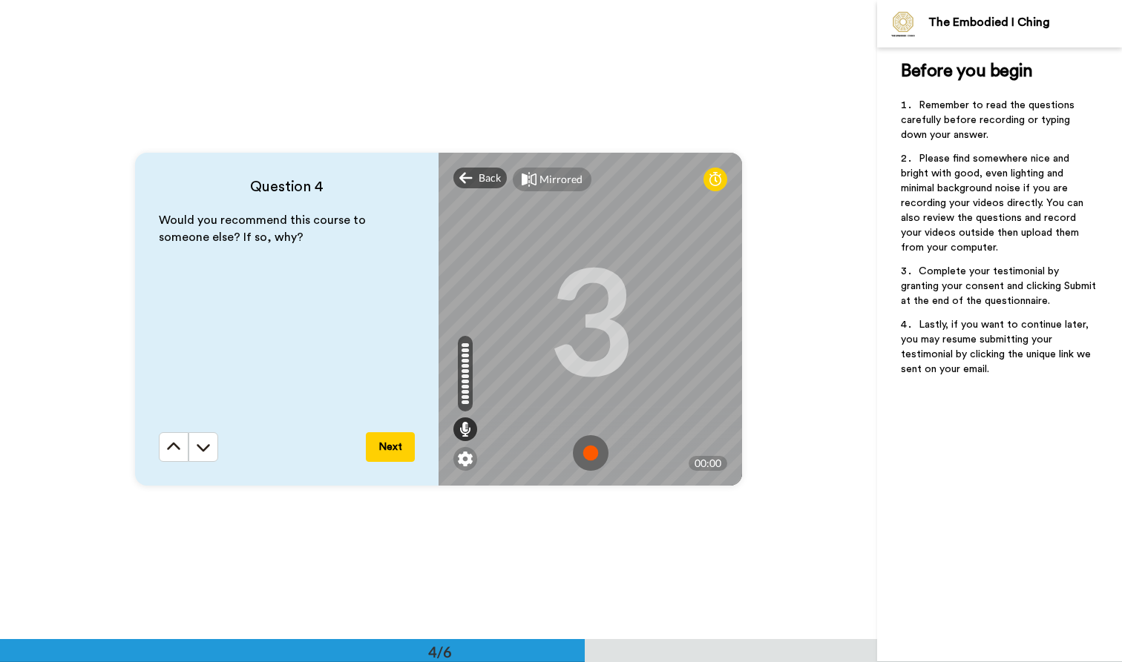
click at [582, 449] on img at bounding box center [591, 453] width 36 height 36
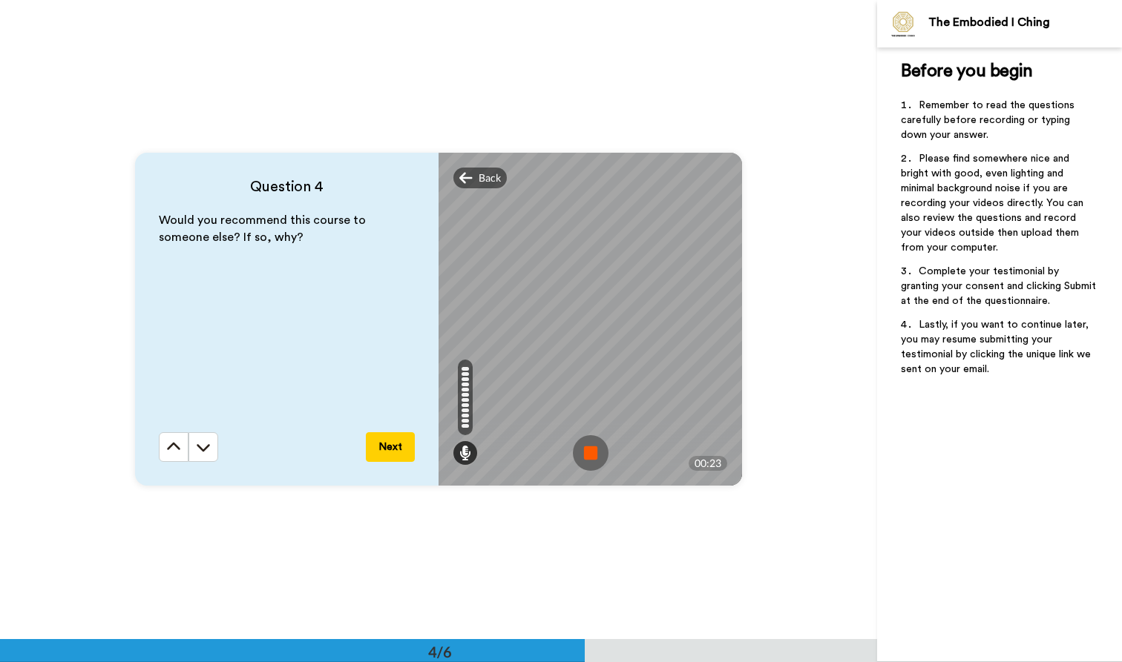
click at [588, 454] on img at bounding box center [591, 453] width 36 height 36
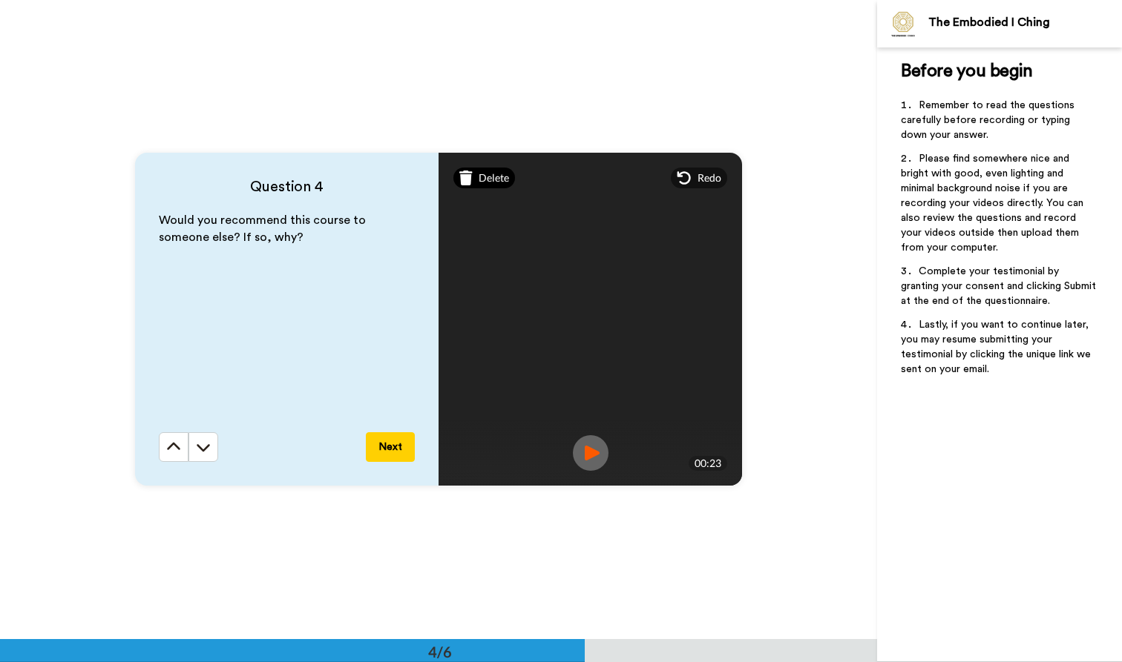
click at [490, 177] on span "Delete" at bounding box center [494, 178] width 30 height 15
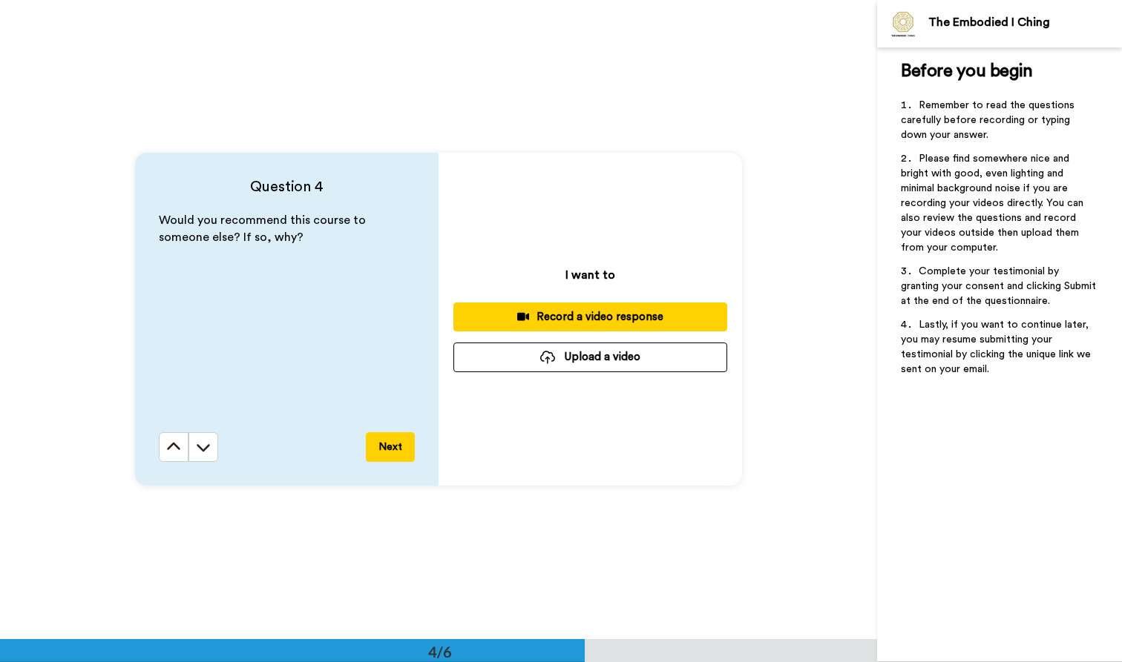
click at [535, 319] on div "Record a video response" at bounding box center [590, 317] width 250 height 16
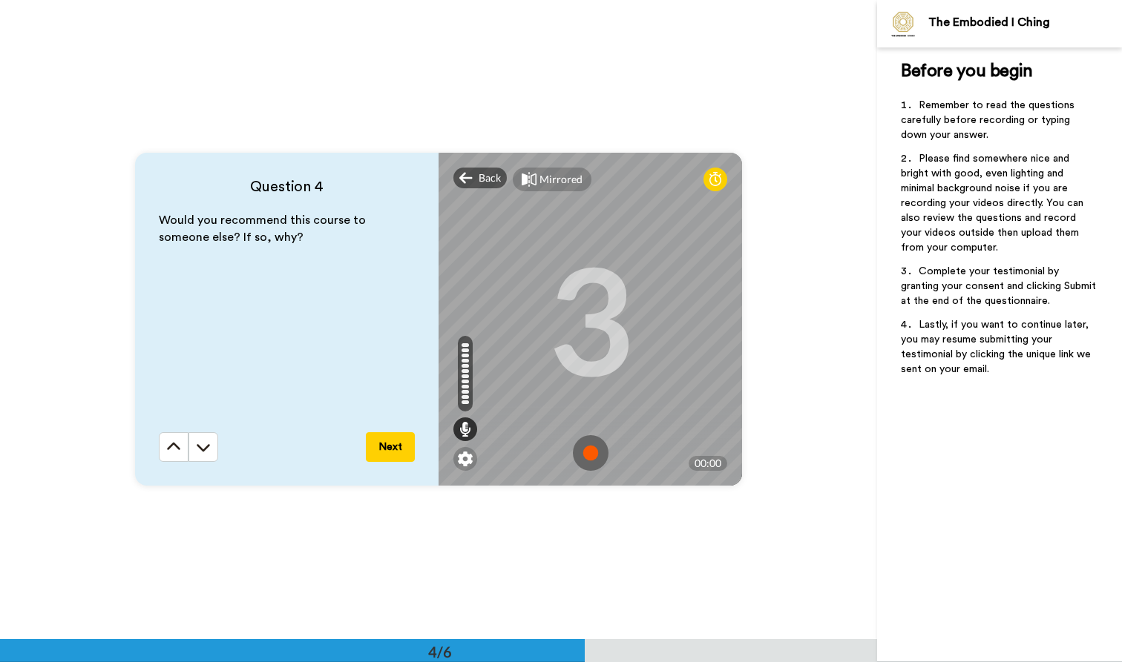
click at [591, 453] on img at bounding box center [591, 453] width 36 height 36
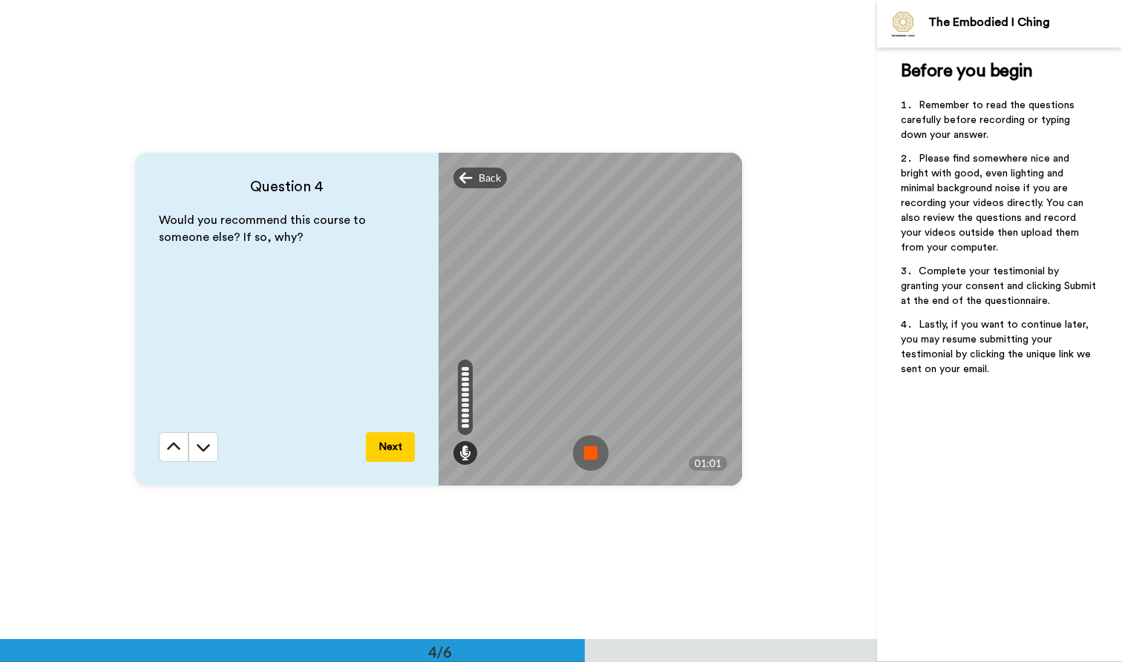
click at [581, 457] on img at bounding box center [591, 453] width 36 height 36
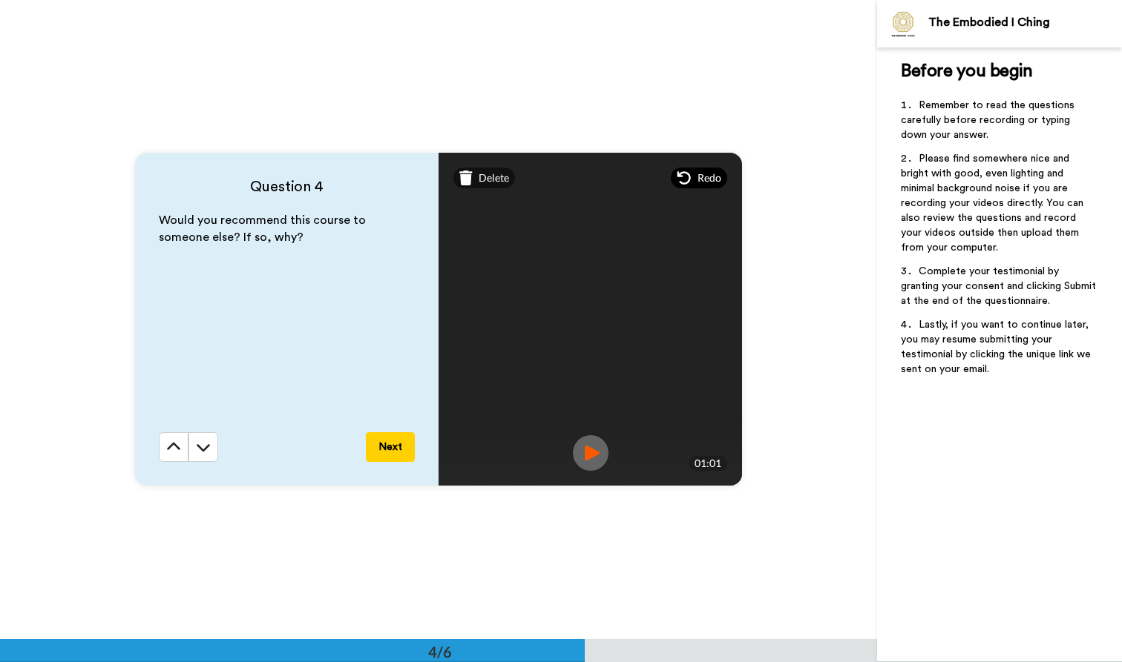
click at [684, 183] on icon at bounding box center [683, 177] width 13 height 13
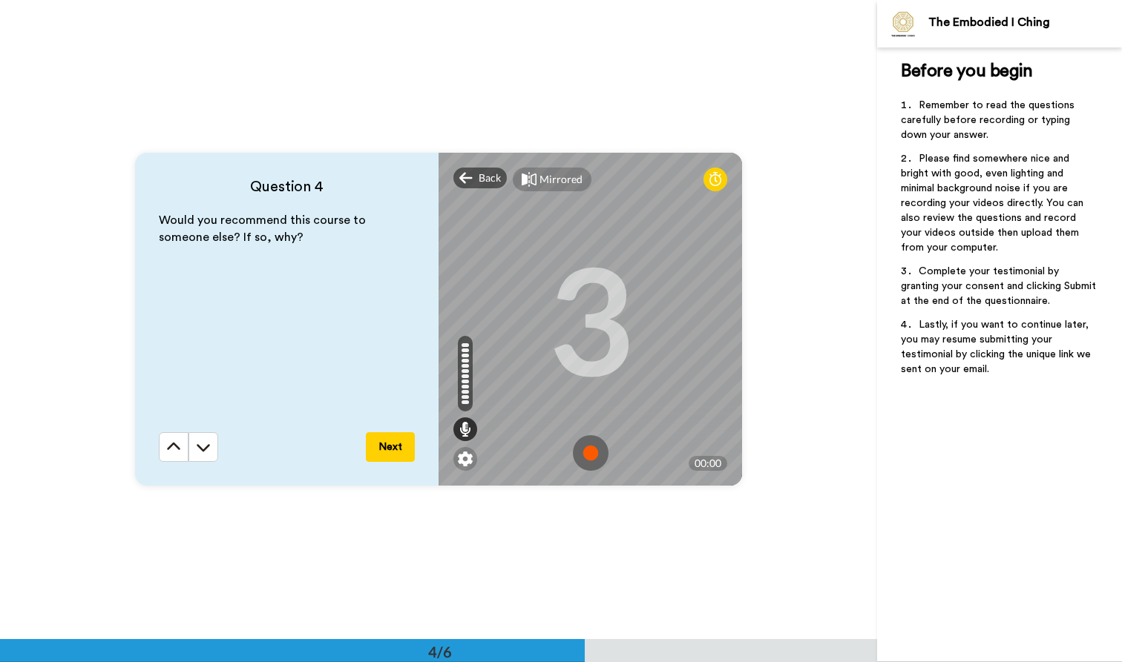
click at [595, 453] on img at bounding box center [591, 453] width 36 height 36
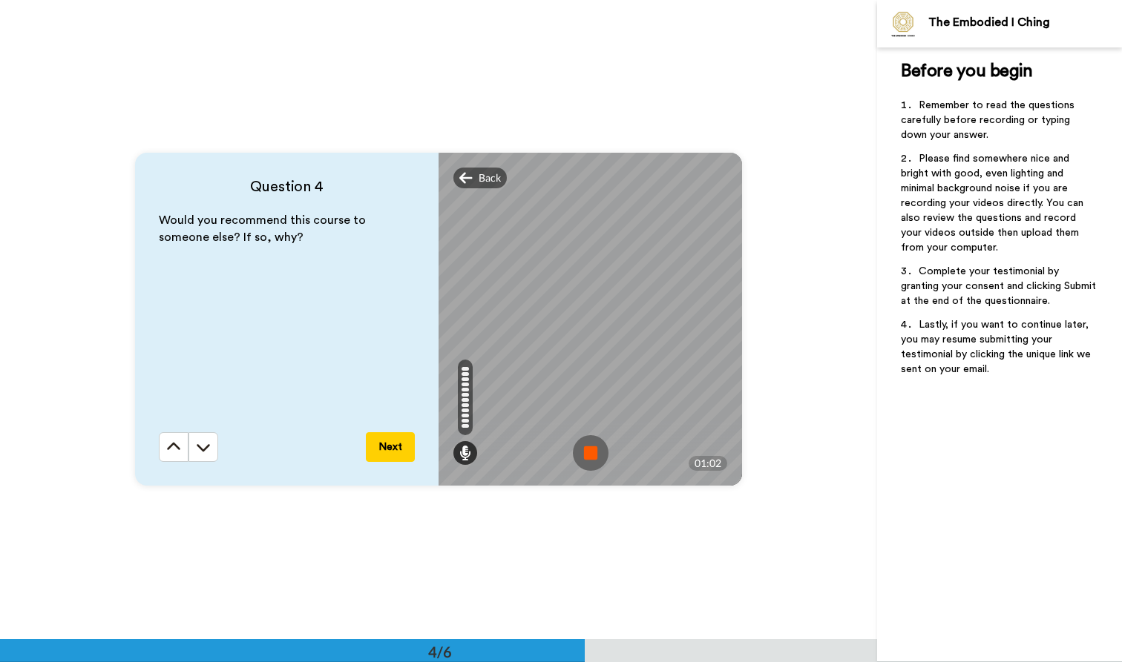
click at [586, 453] on img at bounding box center [591, 453] width 36 height 36
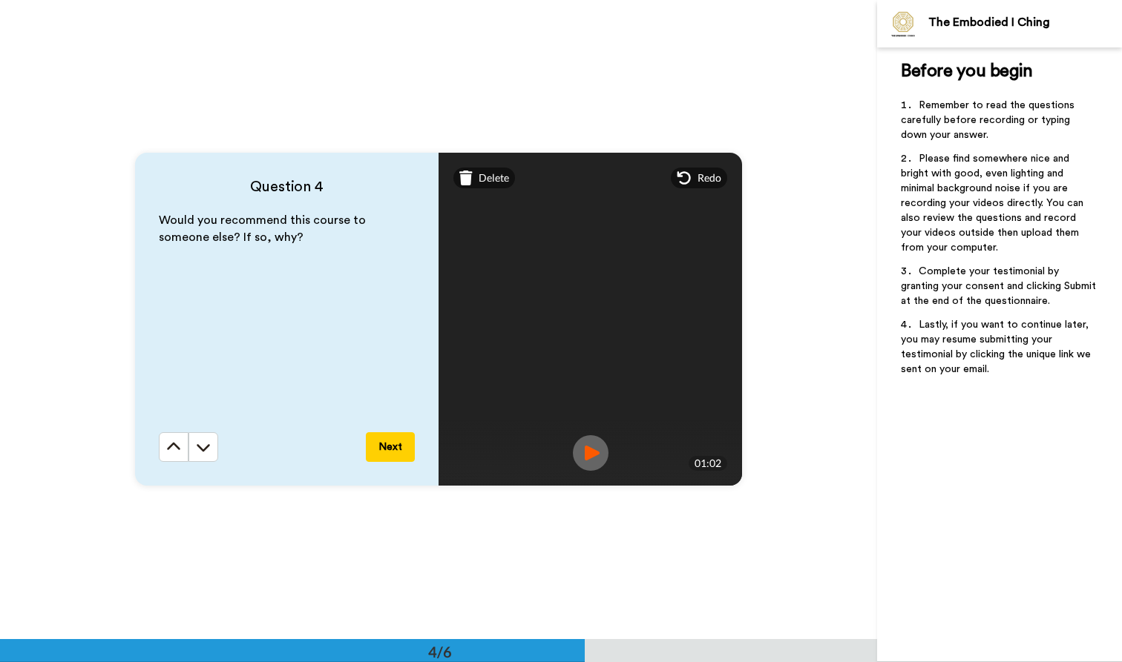
click at [590, 461] on img at bounding box center [591, 453] width 36 height 36
